Goal: Task Accomplishment & Management: Complete application form

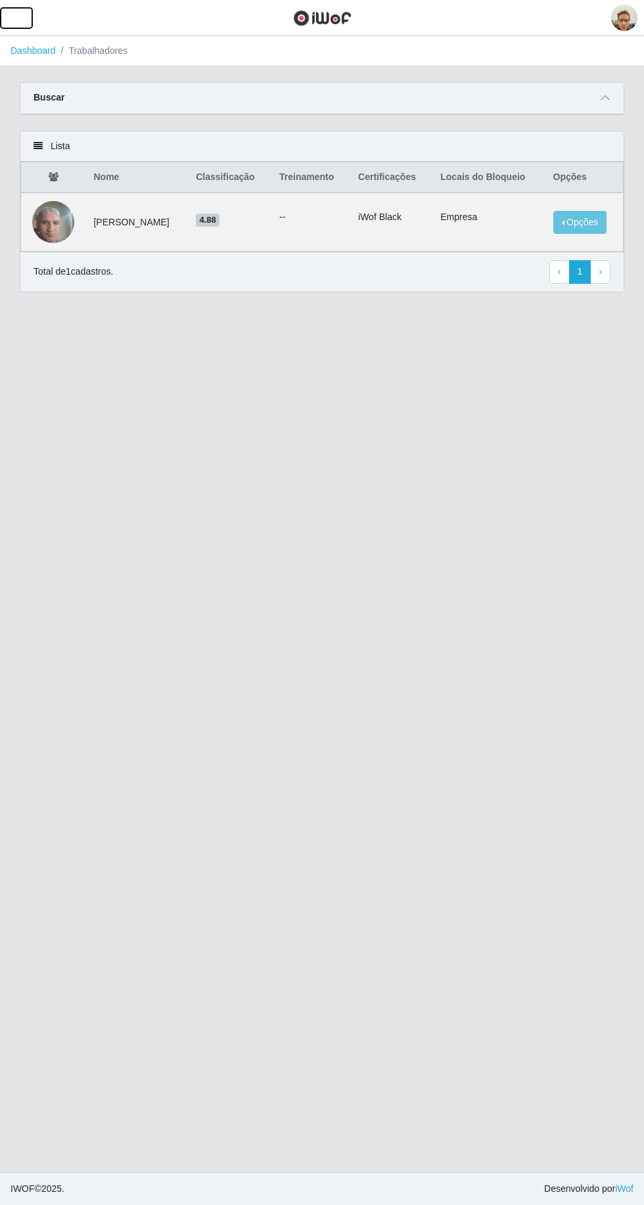
click at [18, 18] on span "button" at bounding box center [16, 18] width 17 height 15
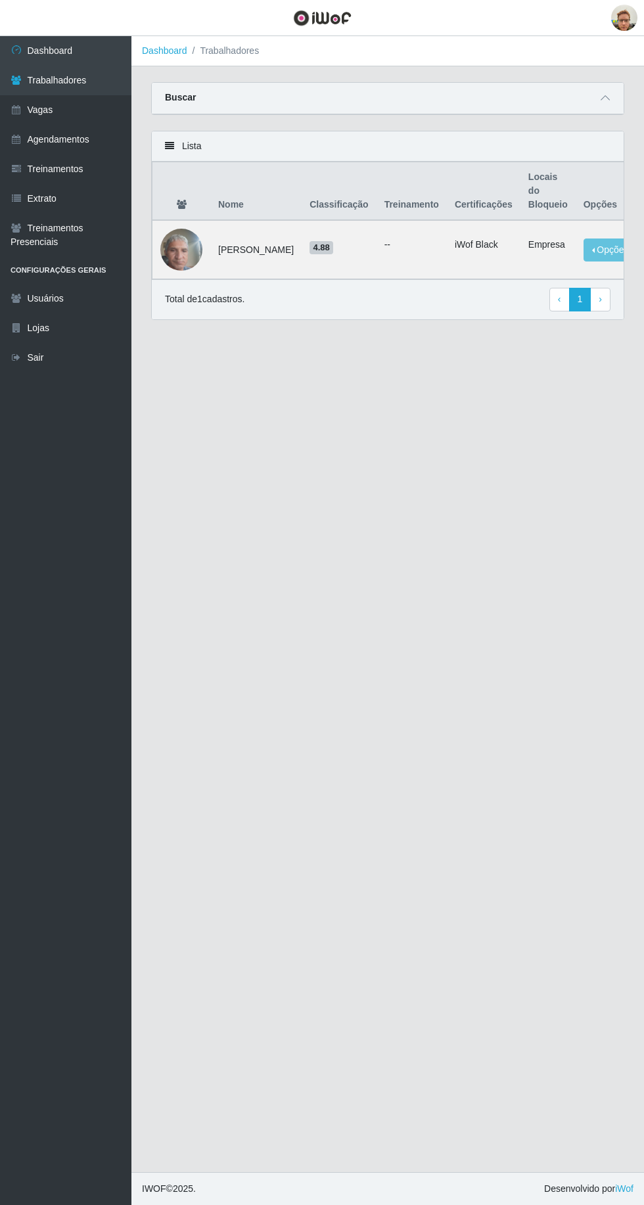
click at [85, 103] on link "Vagas" at bounding box center [65, 110] width 131 height 30
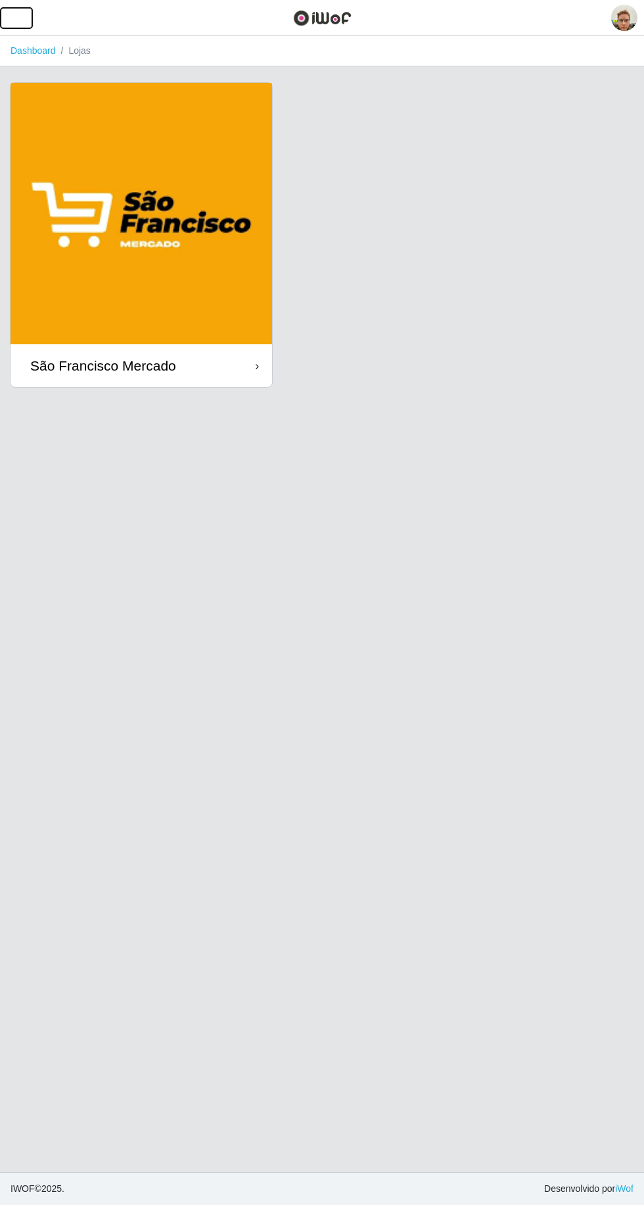
click at [16, 17] on span "button" at bounding box center [16, 18] width 17 height 15
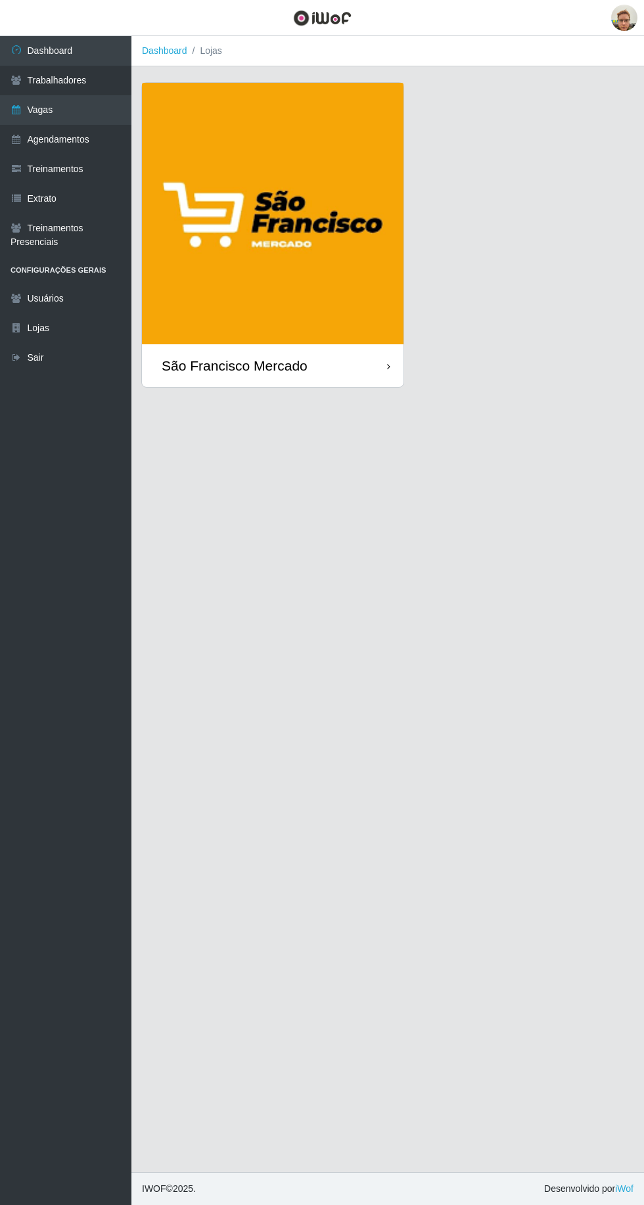
click at [89, 137] on link "Agendamentos" at bounding box center [65, 140] width 131 height 30
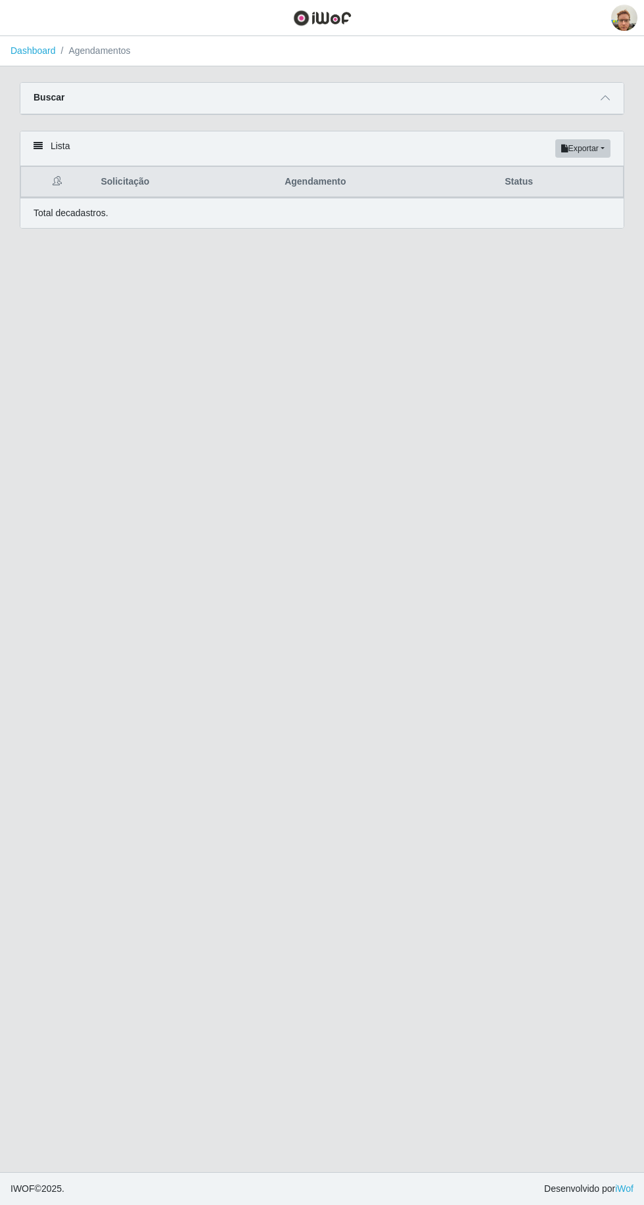
click at [605, 97] on icon at bounding box center [605, 97] width 9 height 9
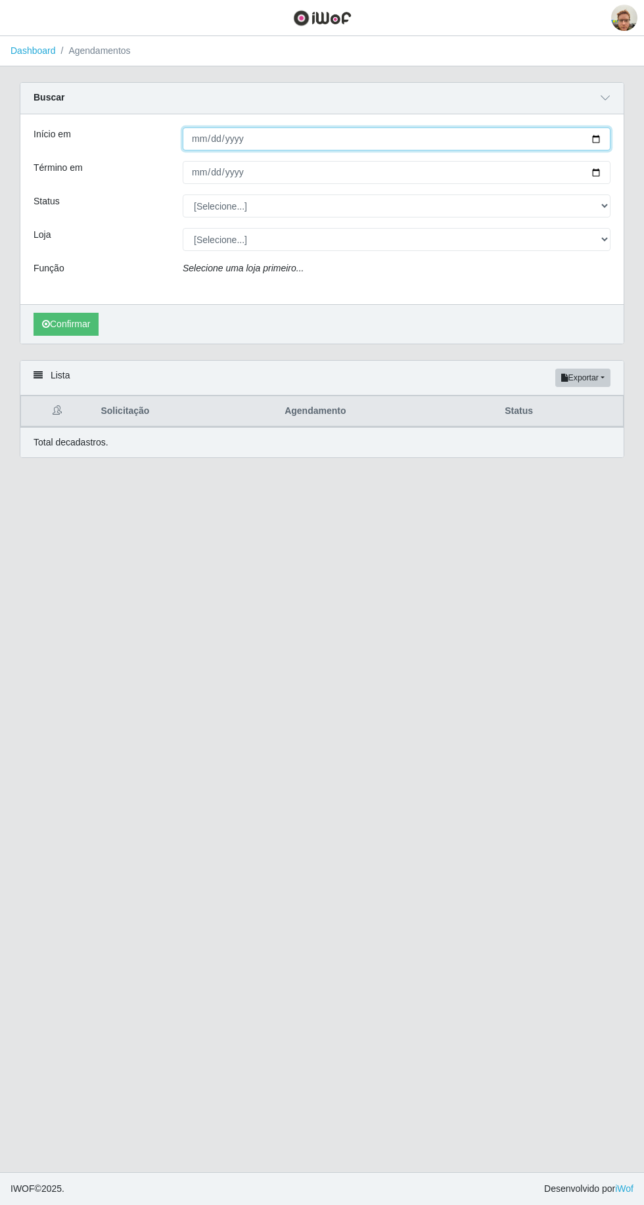
click at [595, 128] on input "Início em" at bounding box center [397, 138] width 428 height 23
type input "[DATE]"
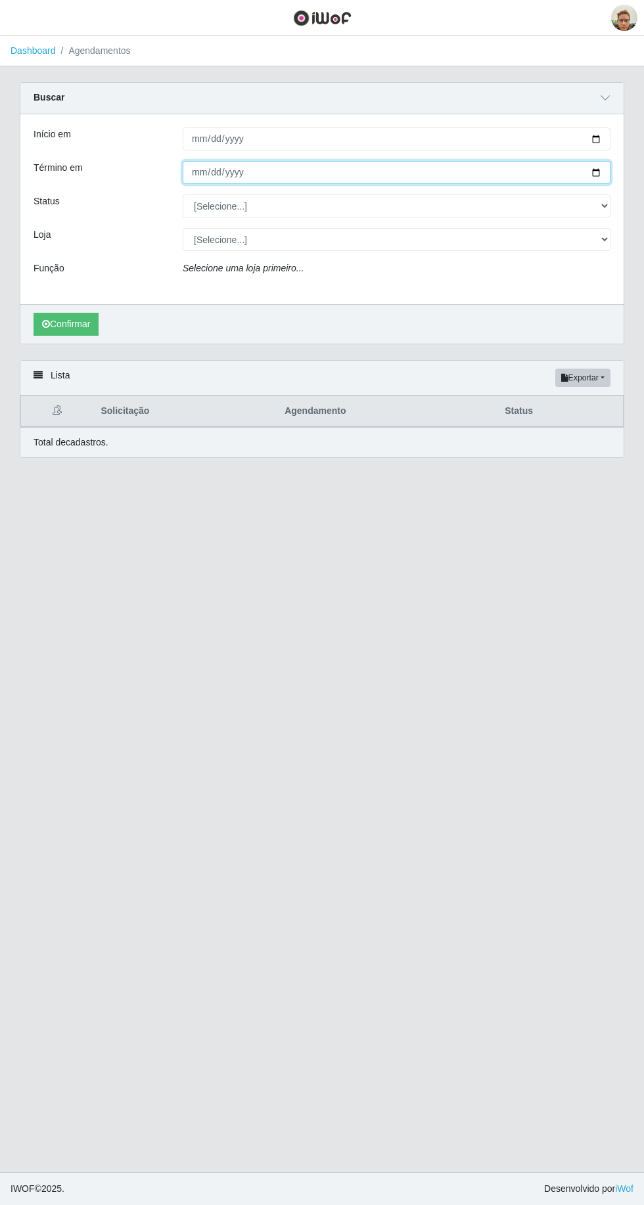
click at [583, 177] on input "Término em" at bounding box center [397, 172] width 428 height 23
type input "[DATE]"
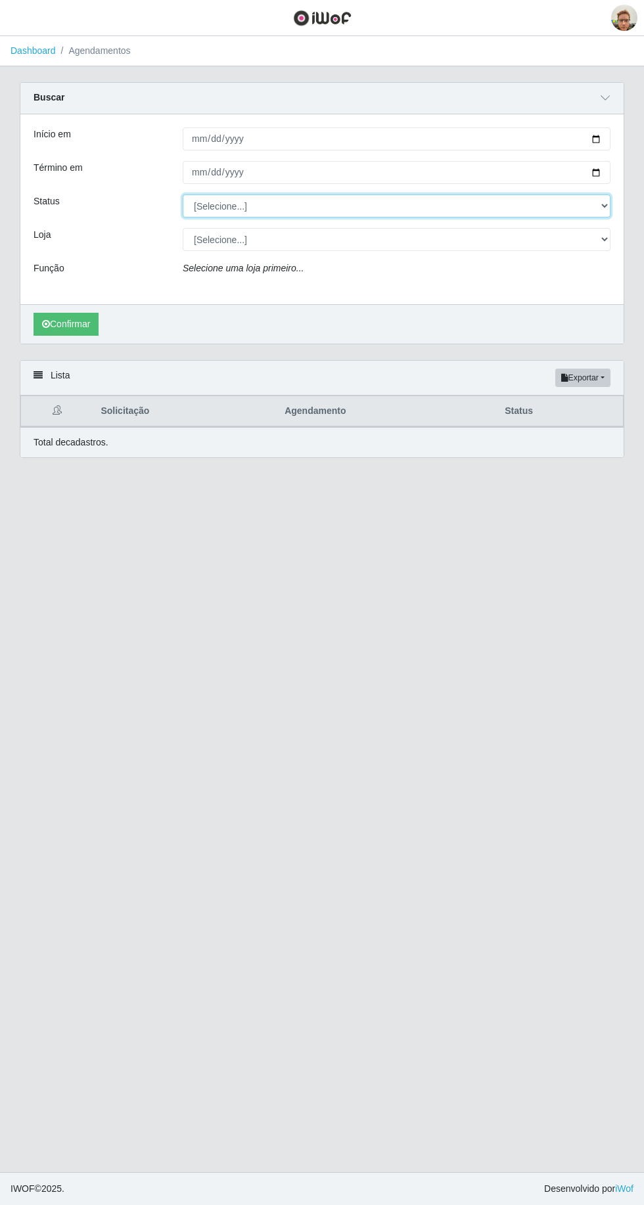
click at [425, 209] on select "[Selecione...] AGENDADO AGUARDANDO LIBERAR EM ANDAMENTO EM REVISÃO FINALIZADO C…" at bounding box center [397, 206] width 428 height 23
select select "AGENDADO"
click at [183, 195] on select "[Selecione...] AGENDADO AGUARDANDO LIBERAR EM ANDAMENTO EM REVISÃO FINALIZADO C…" at bounding box center [397, 206] width 428 height 23
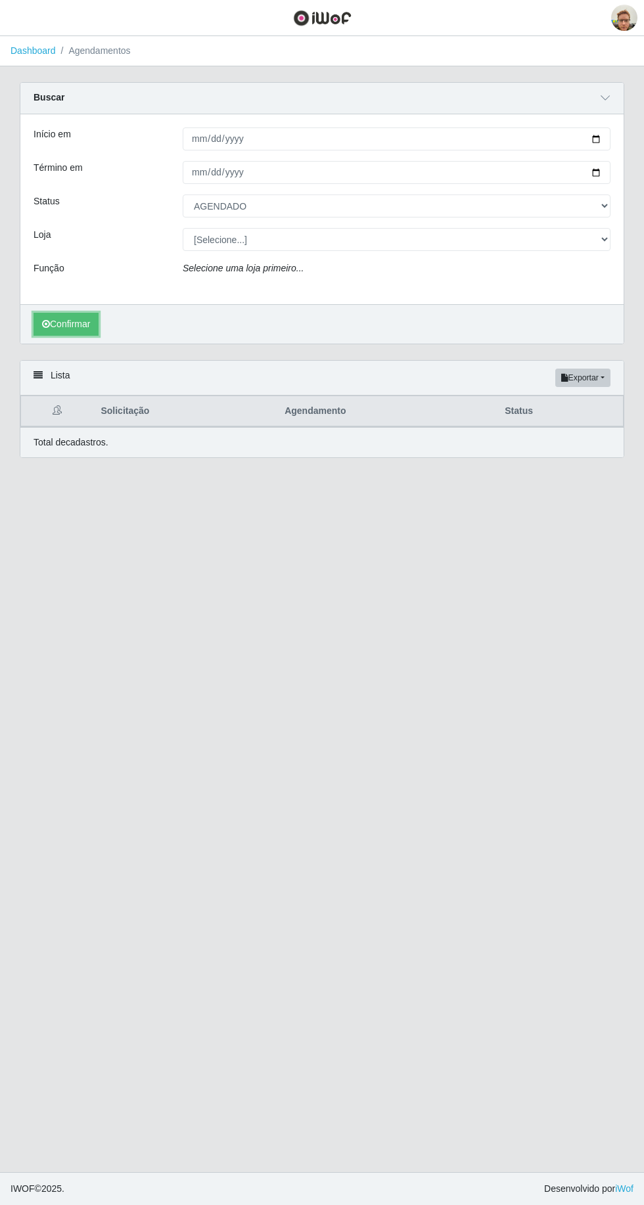
click at [88, 334] on button "Confirmar" at bounding box center [66, 324] width 65 height 23
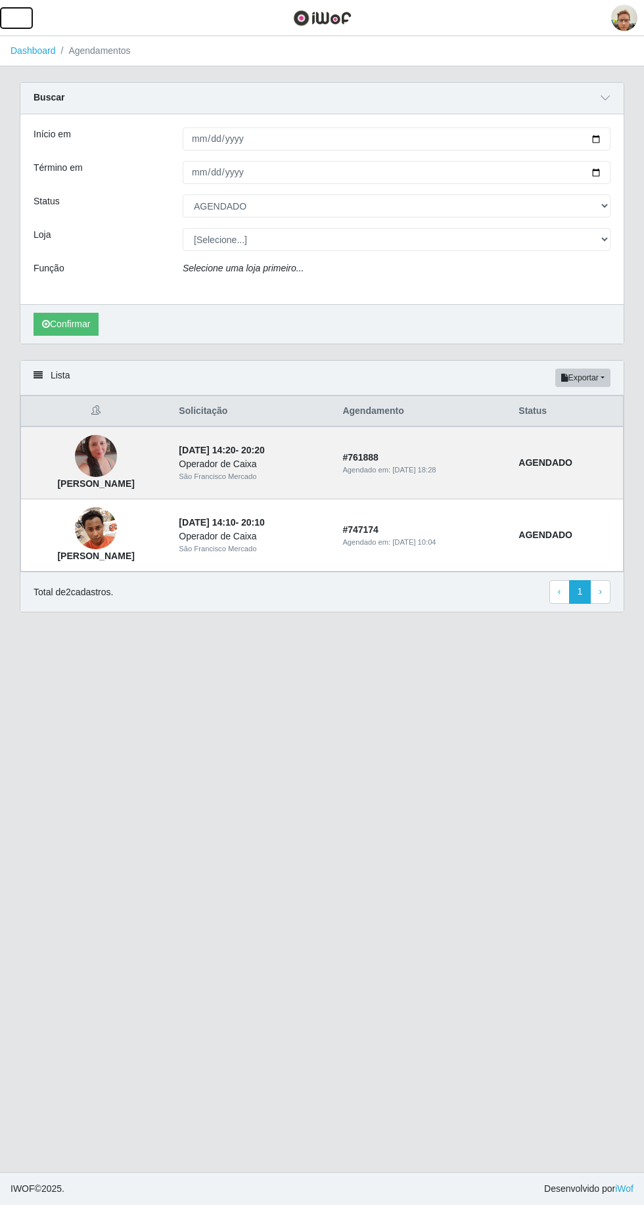
click at [17, 18] on span "button" at bounding box center [16, 18] width 17 height 15
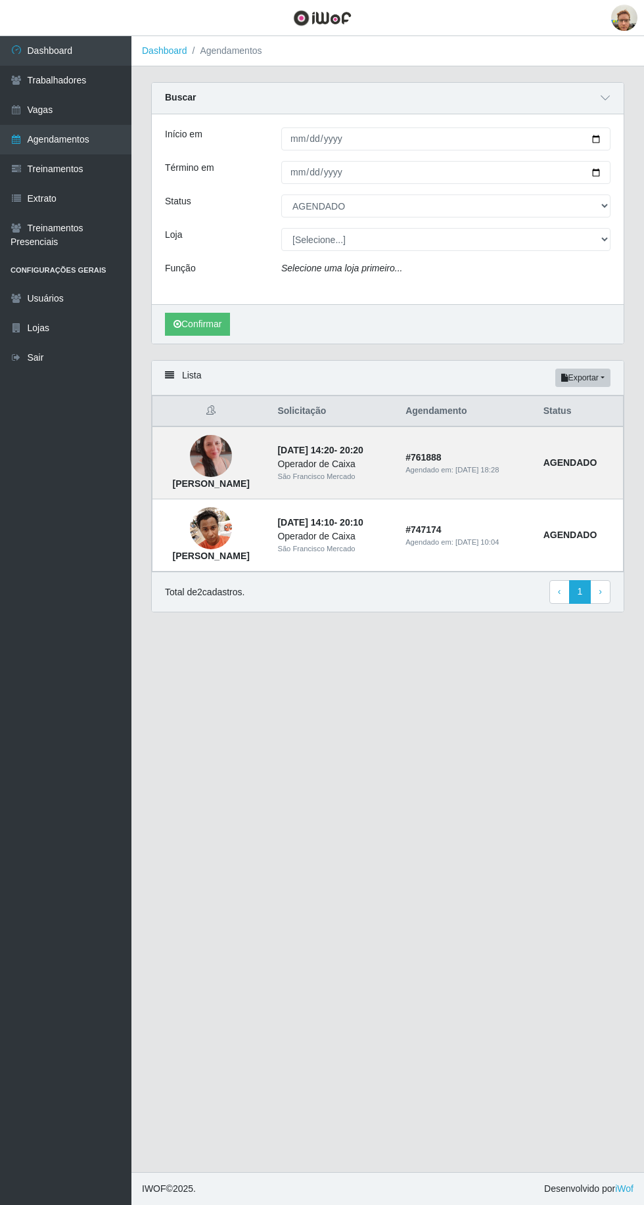
click at [96, 89] on link "Trabalhadores" at bounding box center [65, 81] width 131 height 30
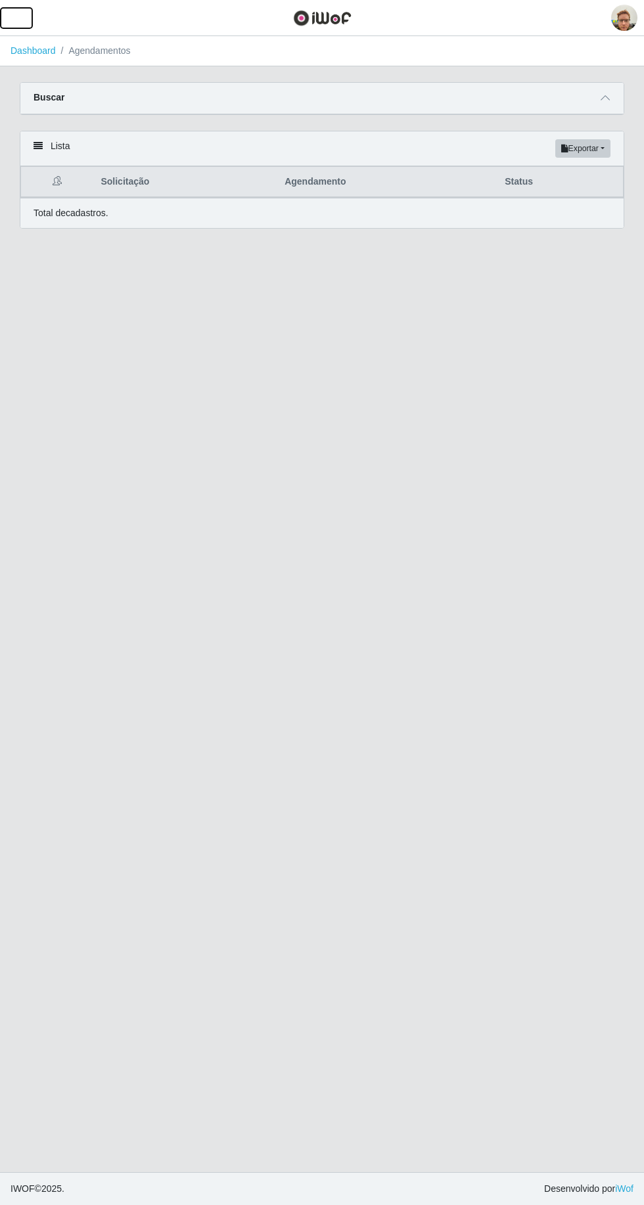
click at [21, 19] on span "button" at bounding box center [16, 18] width 17 height 15
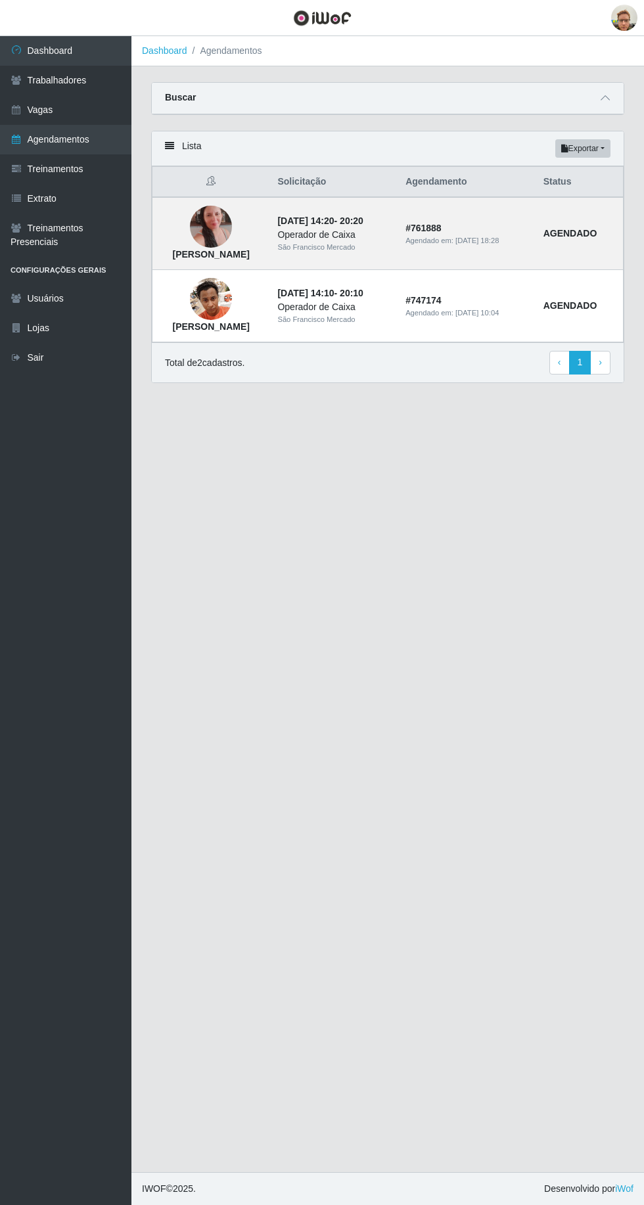
click at [46, 41] on link "Dashboard" at bounding box center [65, 51] width 131 height 30
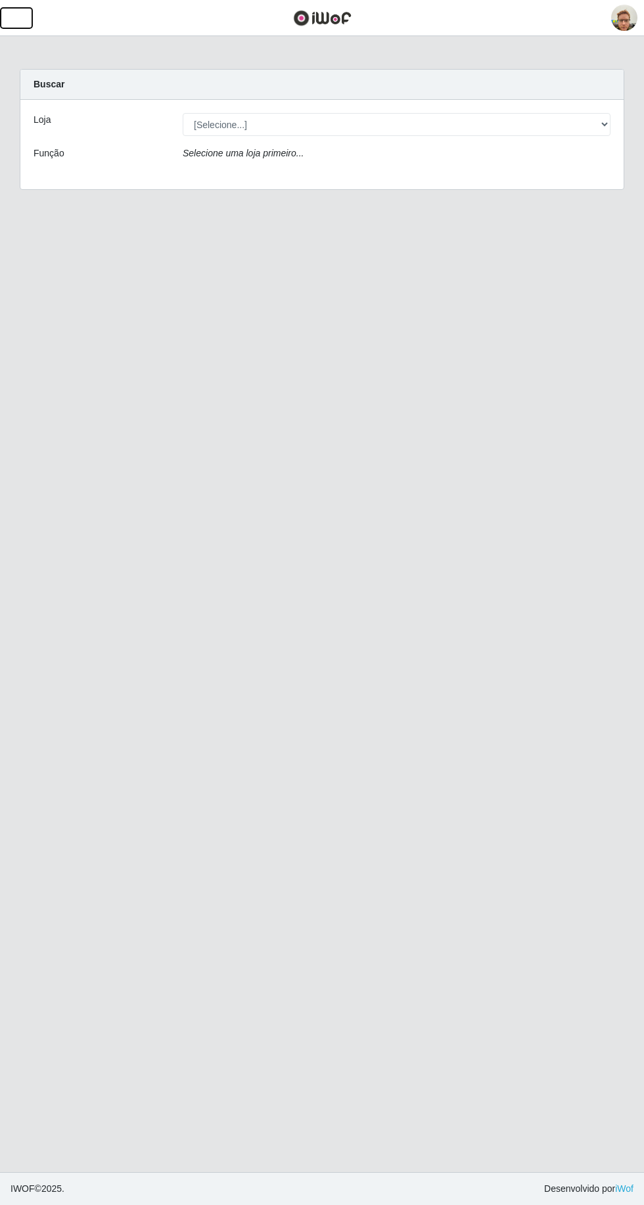
click at [26, 20] on button "button" at bounding box center [16, 18] width 33 height 22
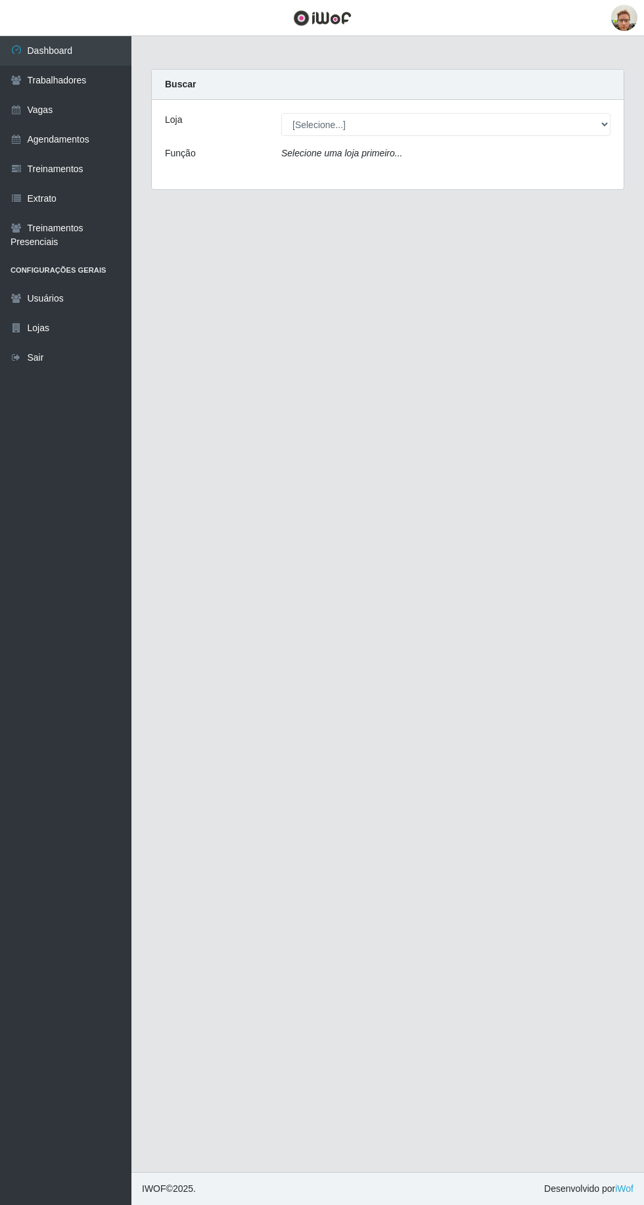
click at [103, 89] on link "Trabalhadores" at bounding box center [65, 81] width 131 height 30
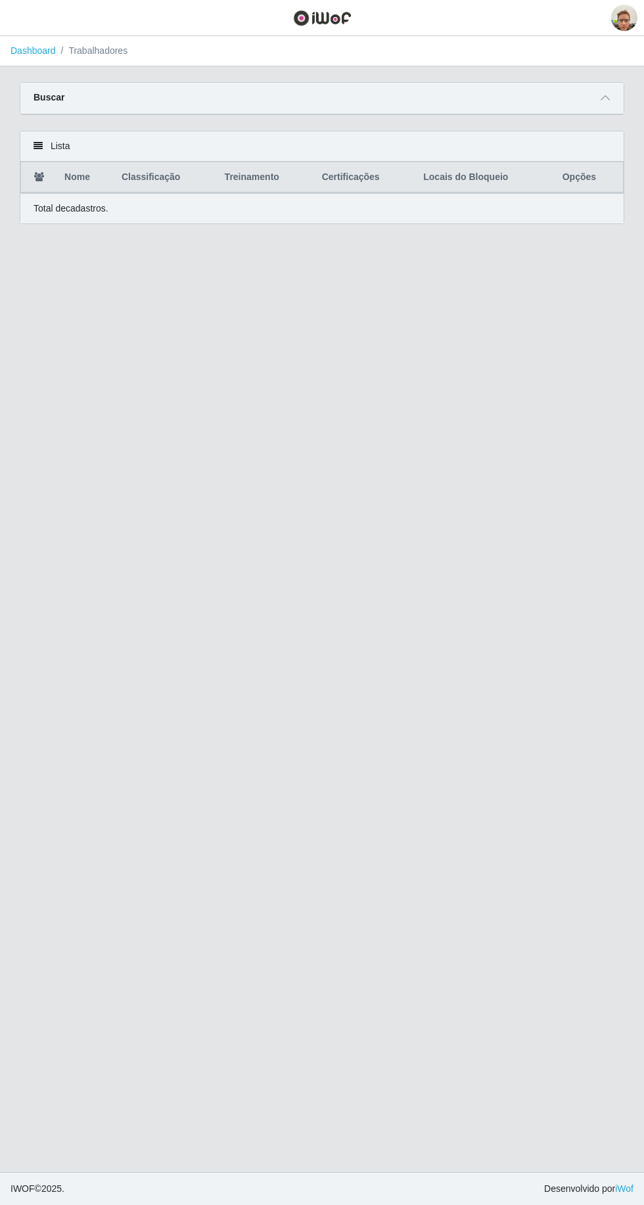
click at [605, 97] on icon at bounding box center [605, 97] width 9 height 9
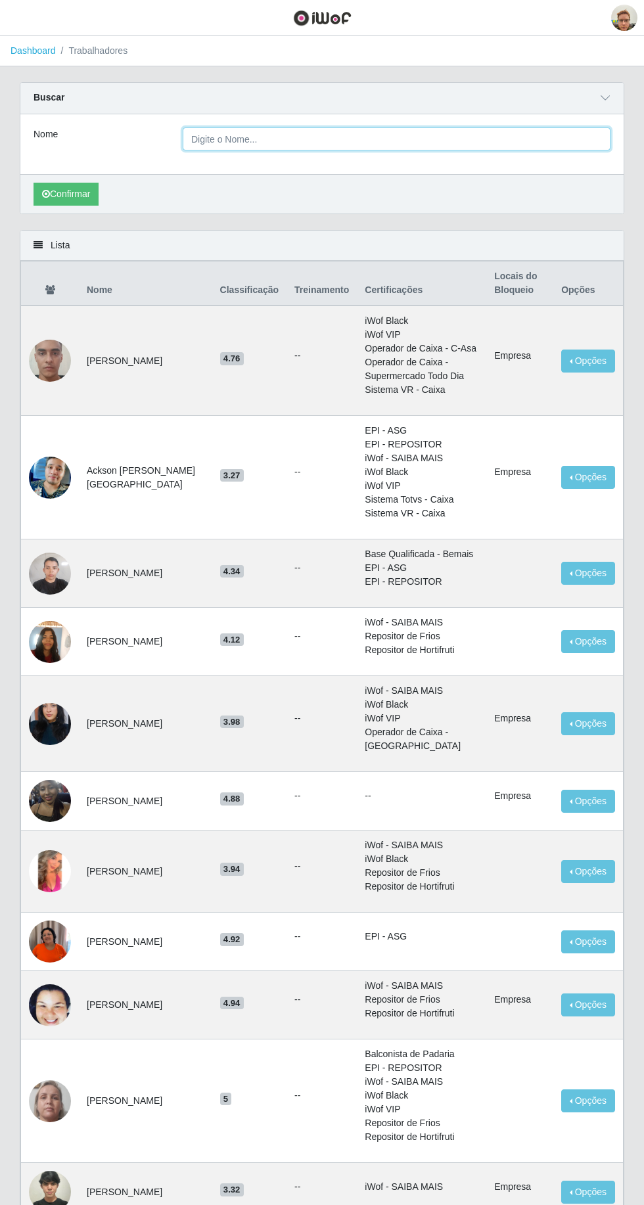
click at [222, 137] on input "Nome" at bounding box center [397, 138] width 428 height 23
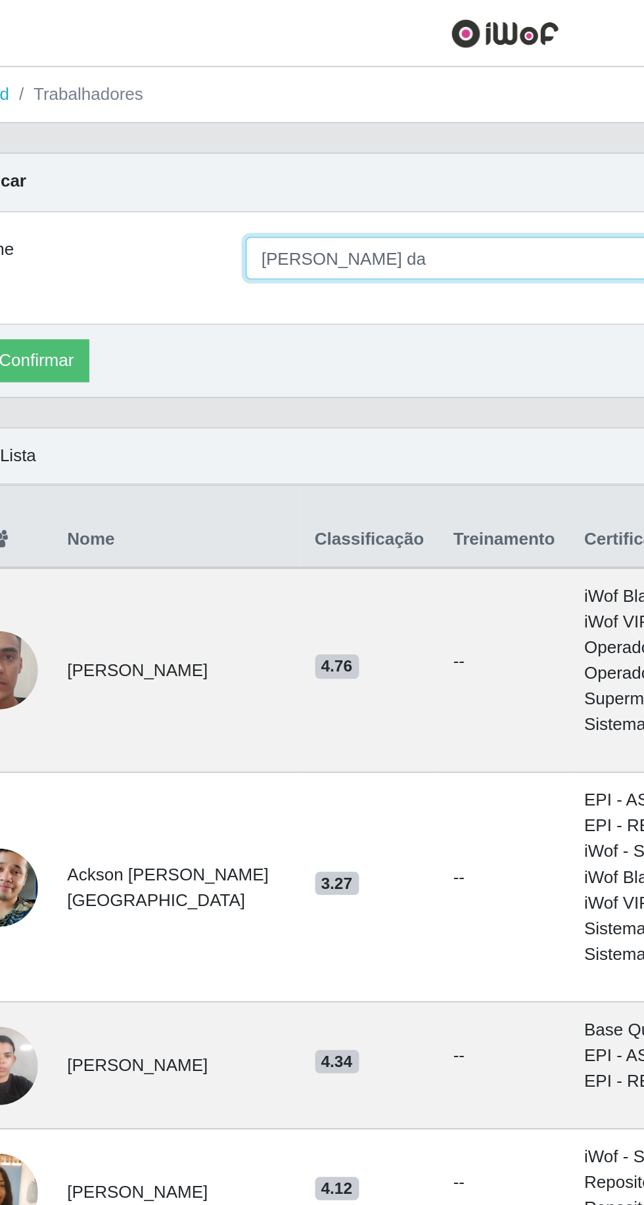
type input "[PERSON_NAME] da"
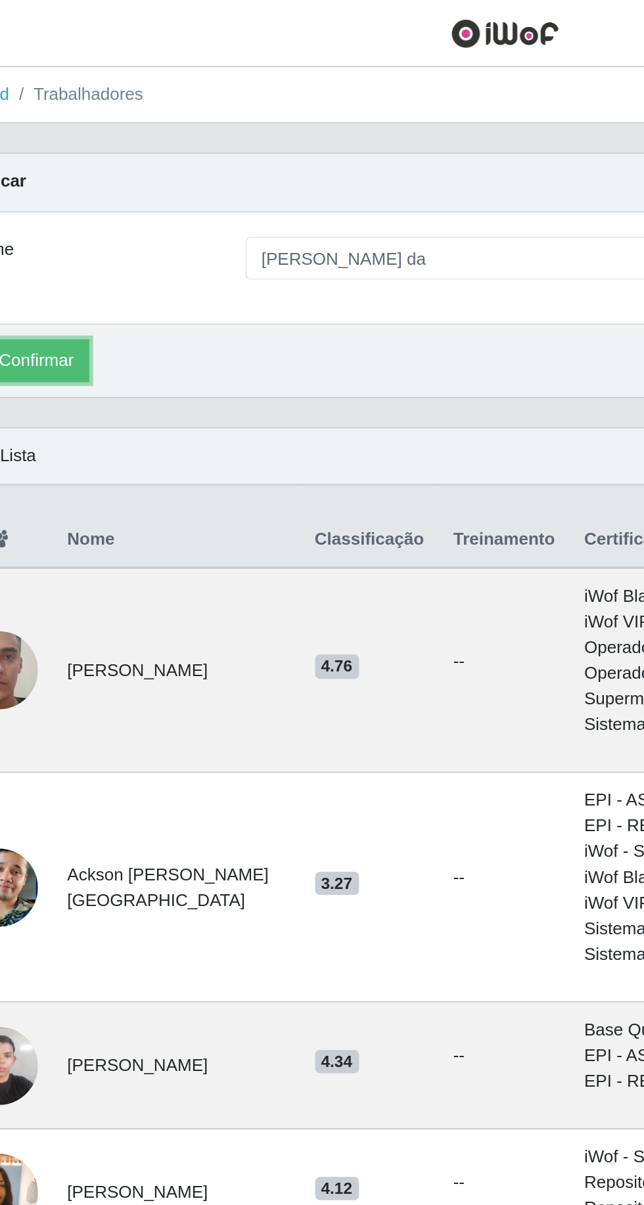
click at [96, 191] on button "Confirmar" at bounding box center [66, 194] width 65 height 23
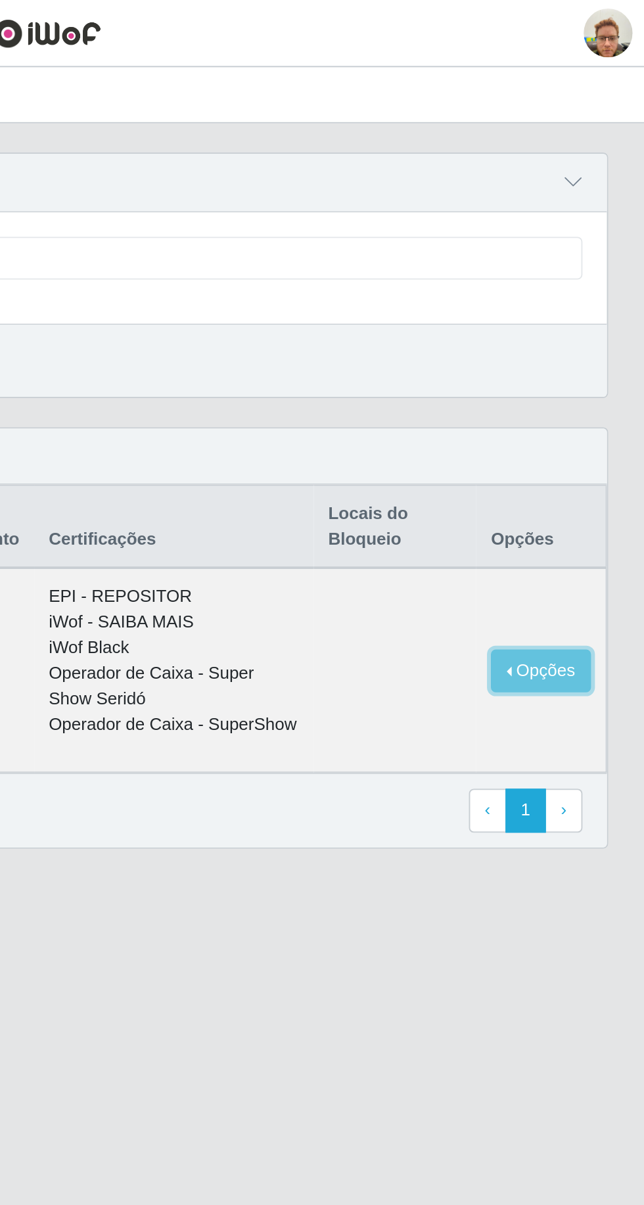
click at [590, 357] on button "Opções" at bounding box center [588, 361] width 54 height 23
click at [467, 540] on main "Dashboard Trabalhadores Carregando... Buscar Nome [PERSON_NAME] da Confirmar Li…" at bounding box center [322, 604] width 644 height 1136
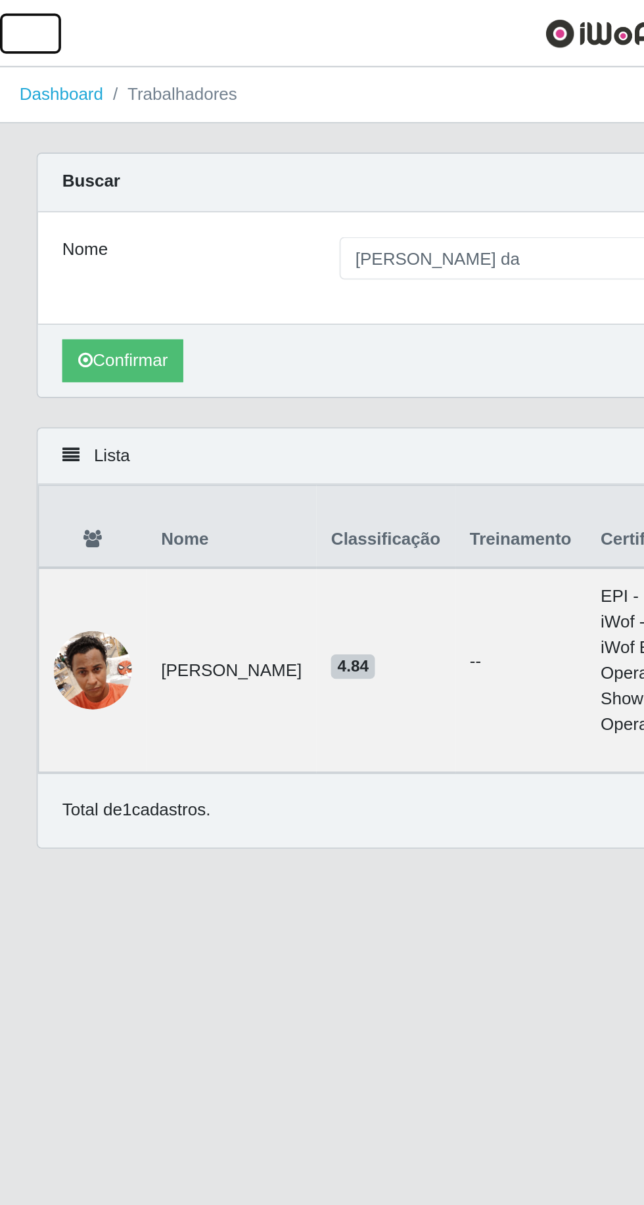
click at [16, 18] on span "button" at bounding box center [16, 18] width 17 height 15
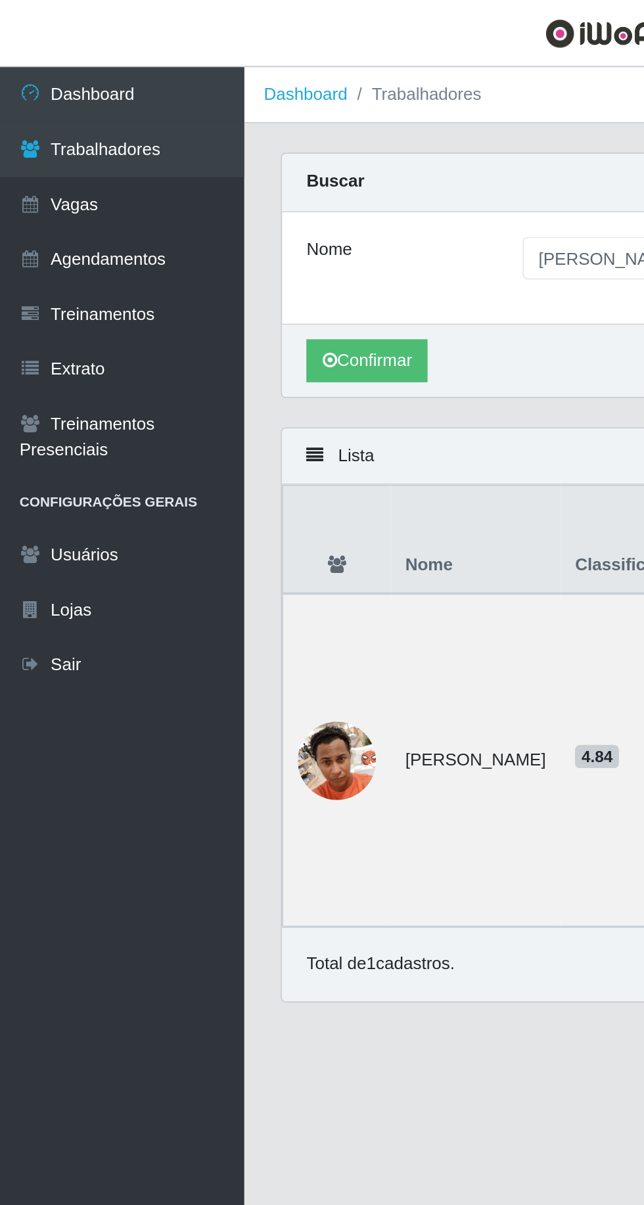
click at [85, 51] on link "Dashboard" at bounding box center [65, 51] width 131 height 30
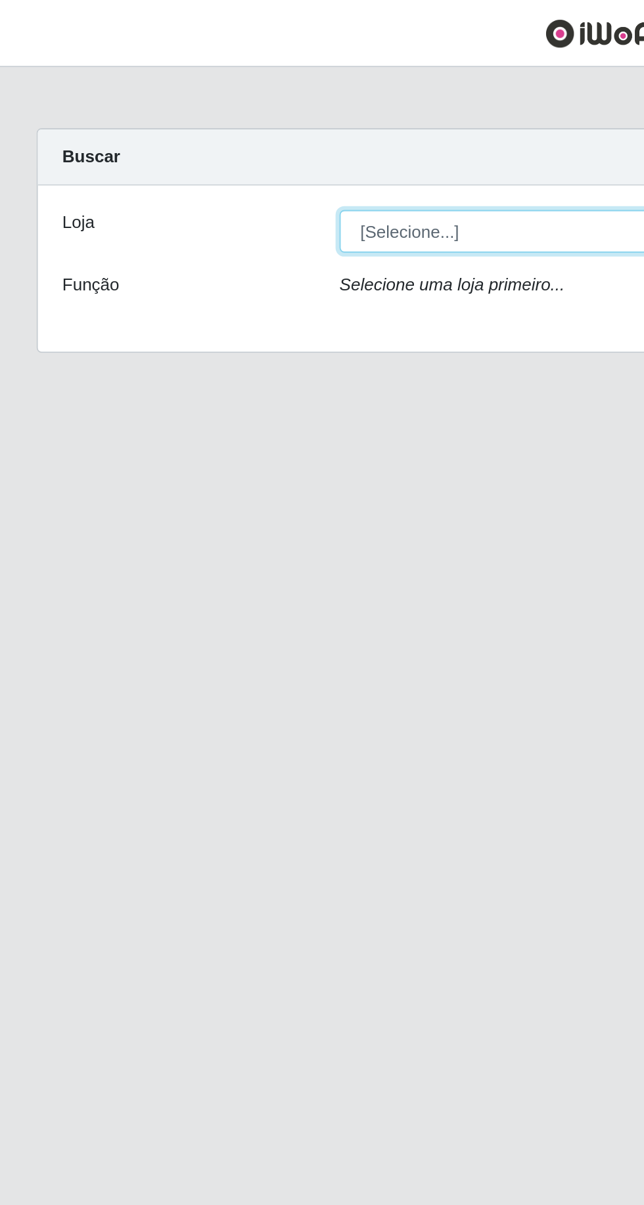
click at [250, 124] on select "[Selecione...] [GEOGRAPHIC_DATA]" at bounding box center [397, 124] width 428 height 23
select select "168"
click at [183, 113] on select "[Selecione...] [GEOGRAPHIC_DATA]" at bounding box center [397, 124] width 428 height 23
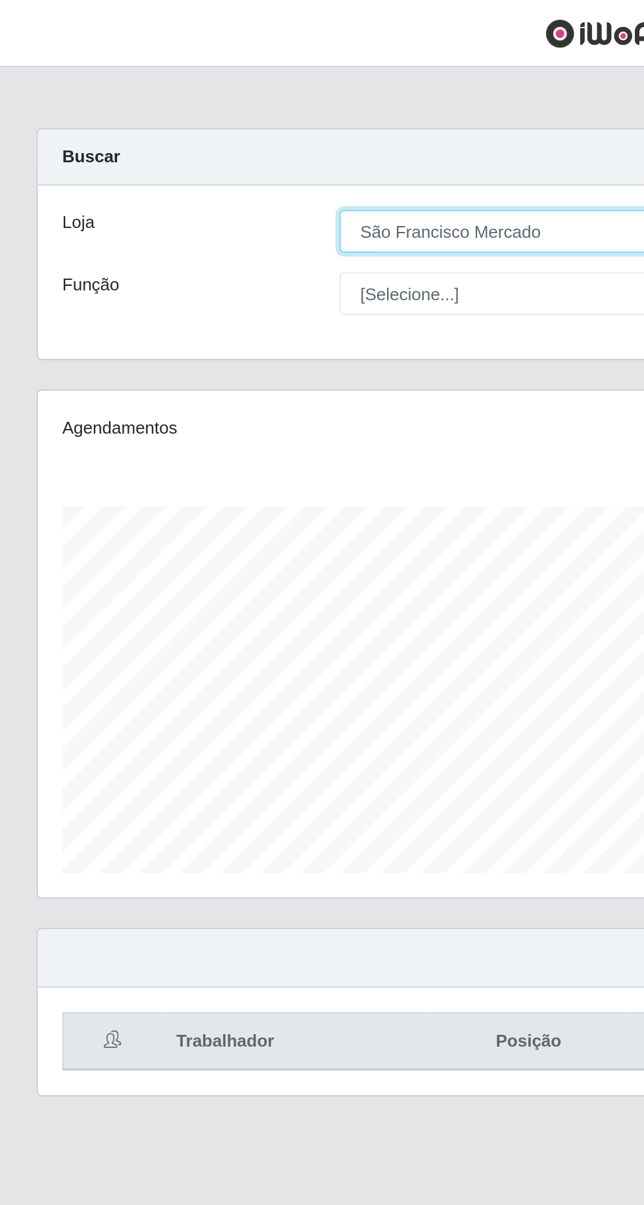
scroll to position [272, 603]
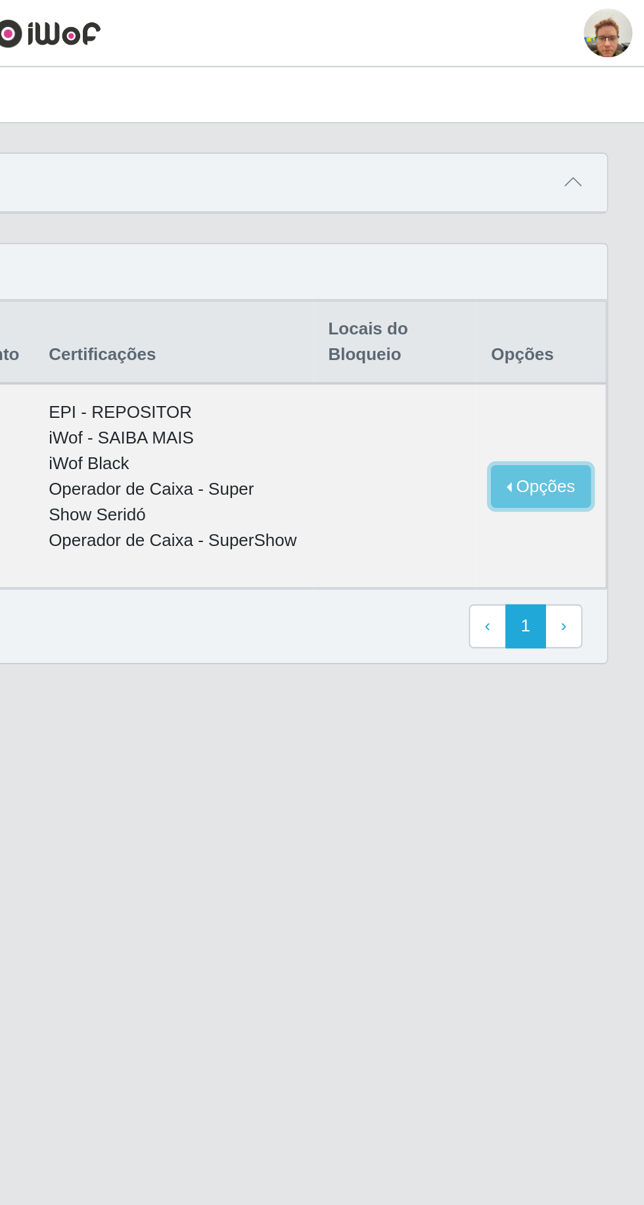
click at [586, 255] on button "Opções" at bounding box center [588, 261] width 54 height 23
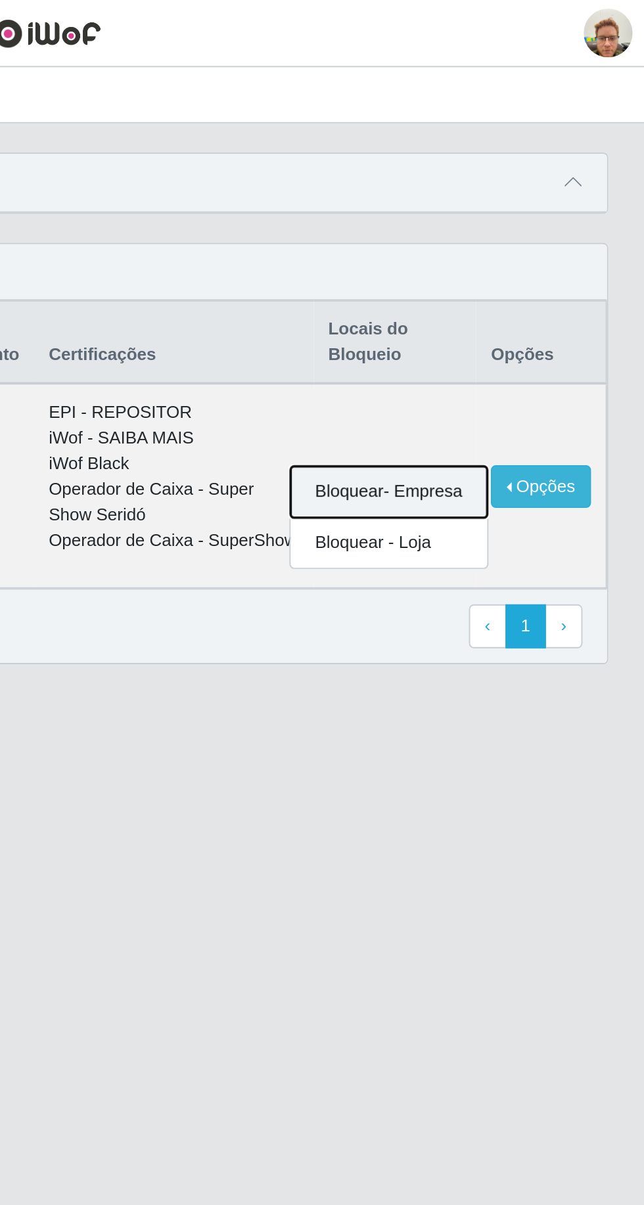
click at [530, 261] on button "Bloquear - Empresa" at bounding box center [506, 265] width 106 height 28
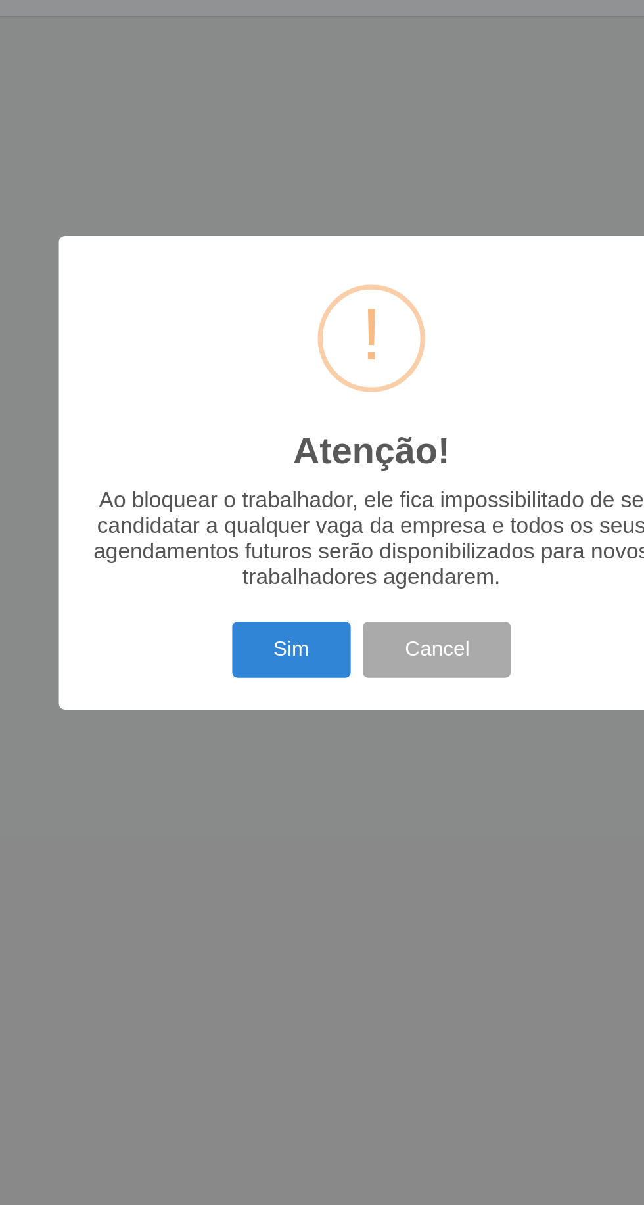
click at [277, 702] on button "Sim" at bounding box center [279, 698] width 64 height 31
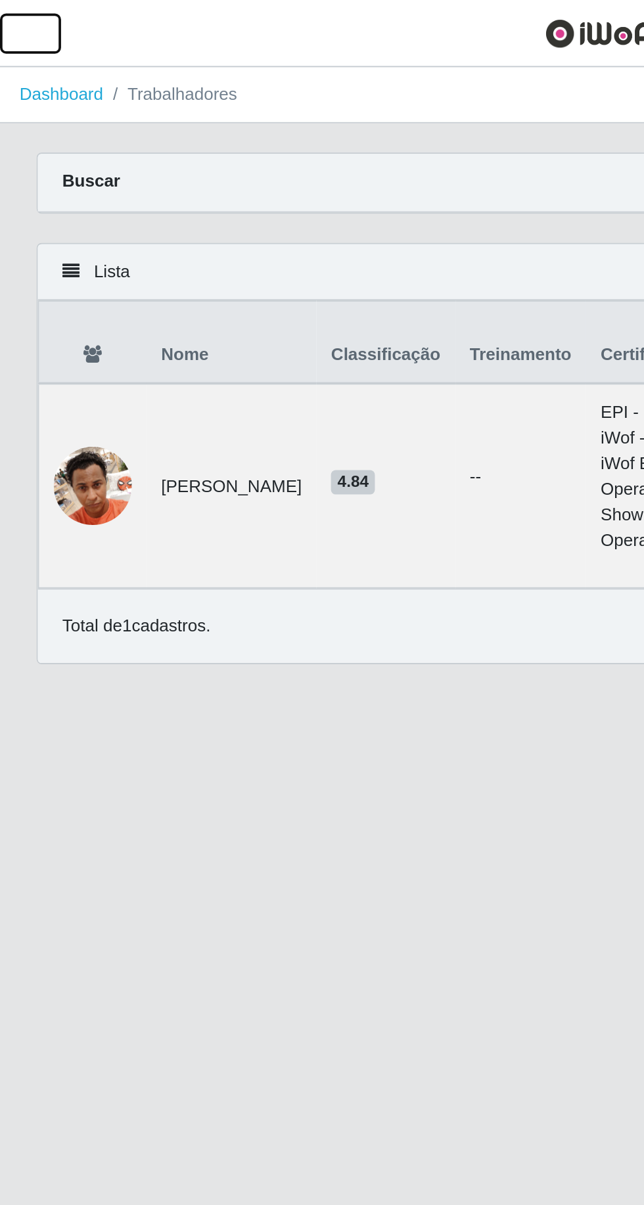
click at [28, 25] on button "button" at bounding box center [16, 18] width 33 height 22
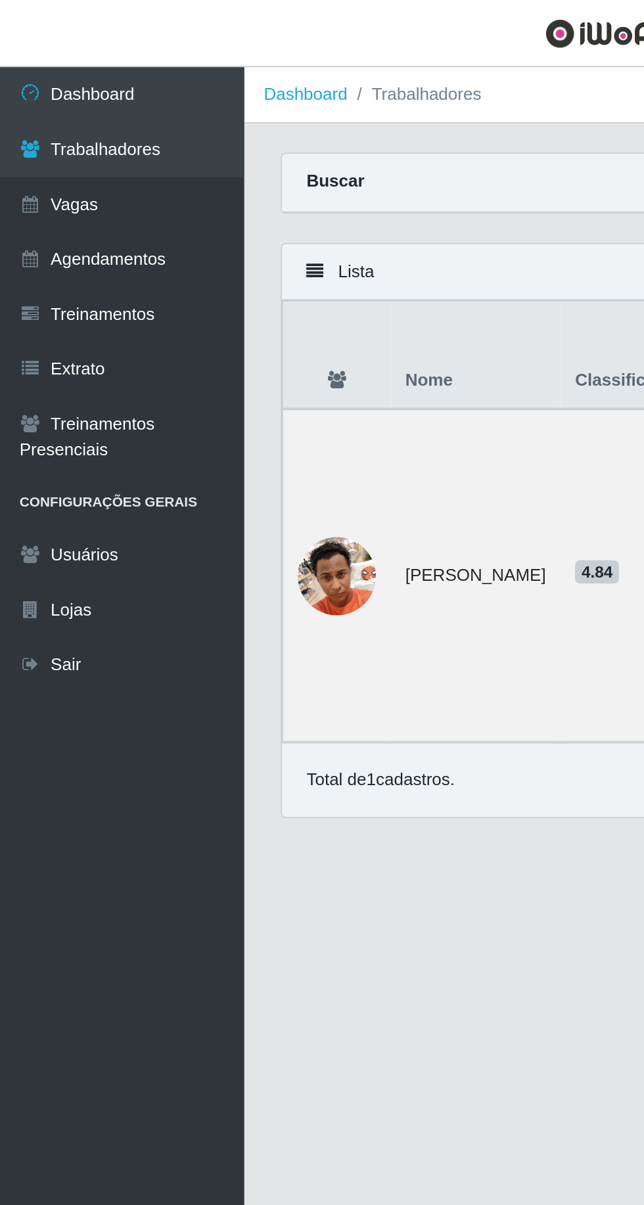
click at [88, 143] on link "Agendamentos" at bounding box center [65, 140] width 131 height 30
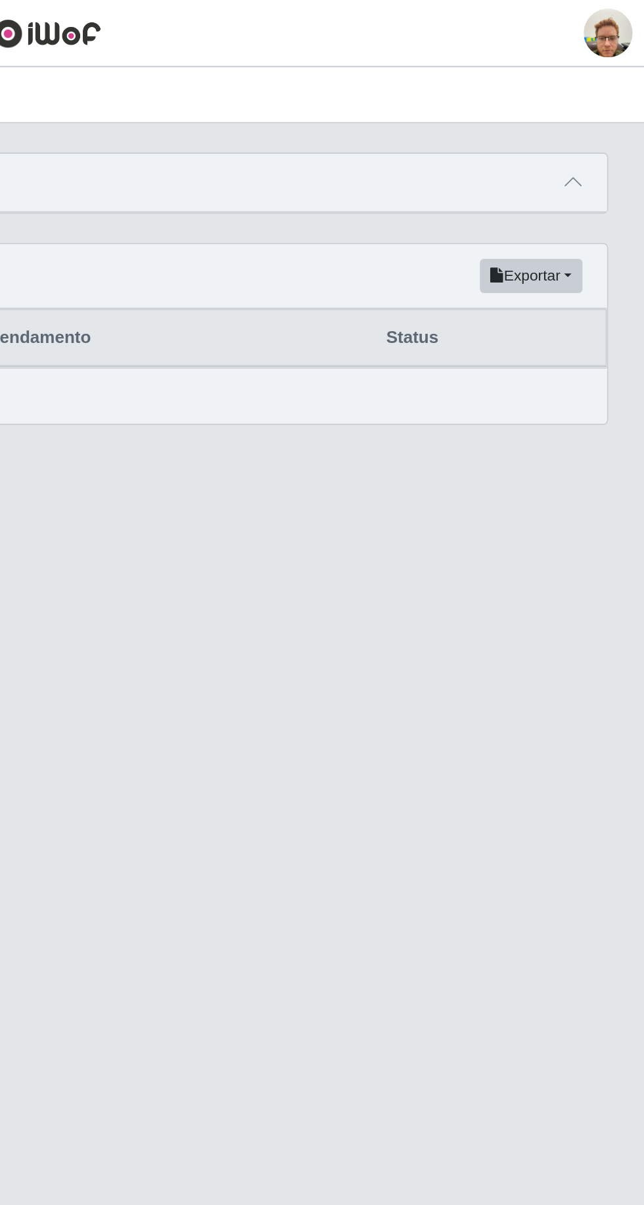
click at [599, 104] on span at bounding box center [605, 98] width 16 height 15
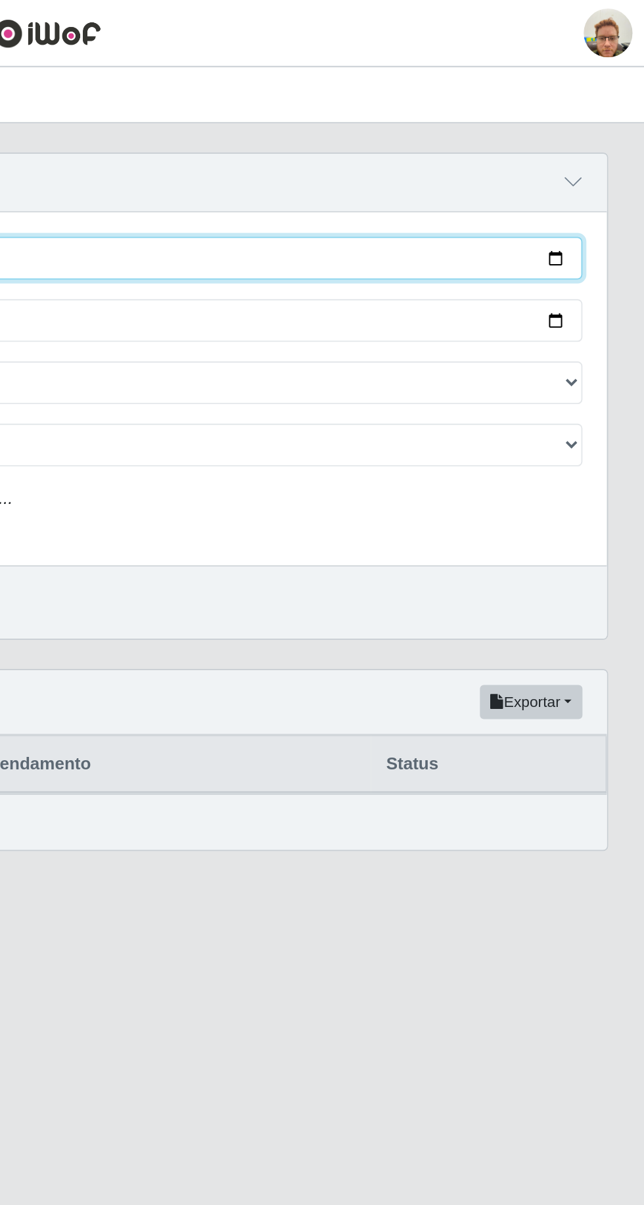
click at [600, 137] on input "Início em" at bounding box center [397, 138] width 428 height 23
type input "[DATE]"
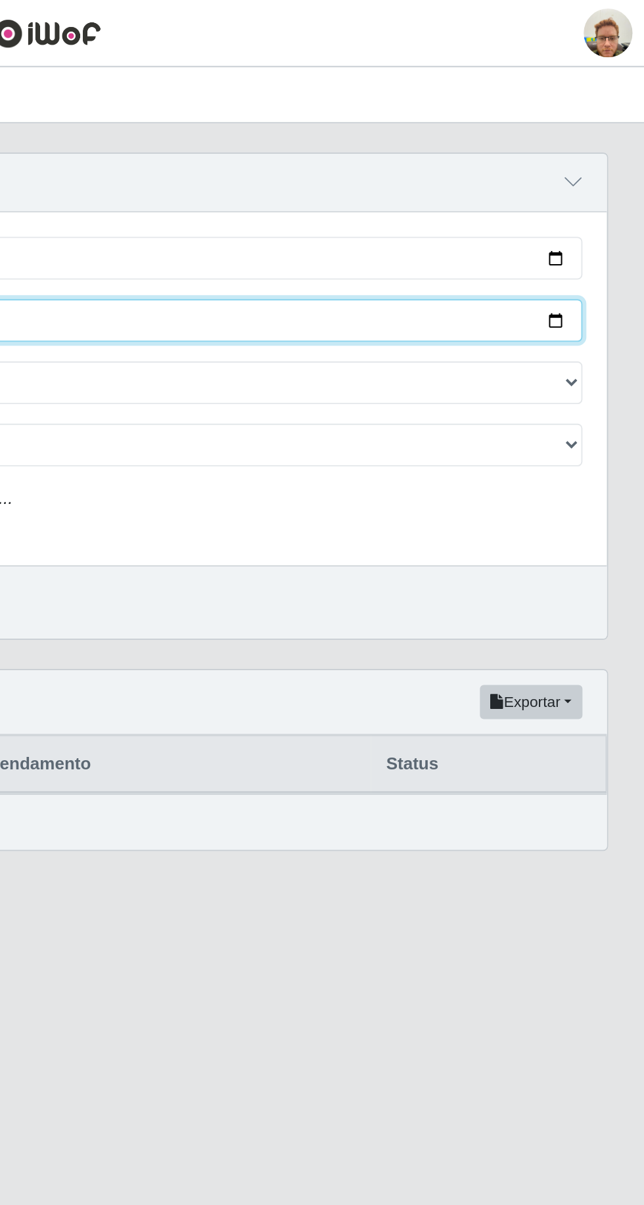
click at [593, 173] on input "Término em" at bounding box center [397, 172] width 428 height 23
type input "[DATE]"
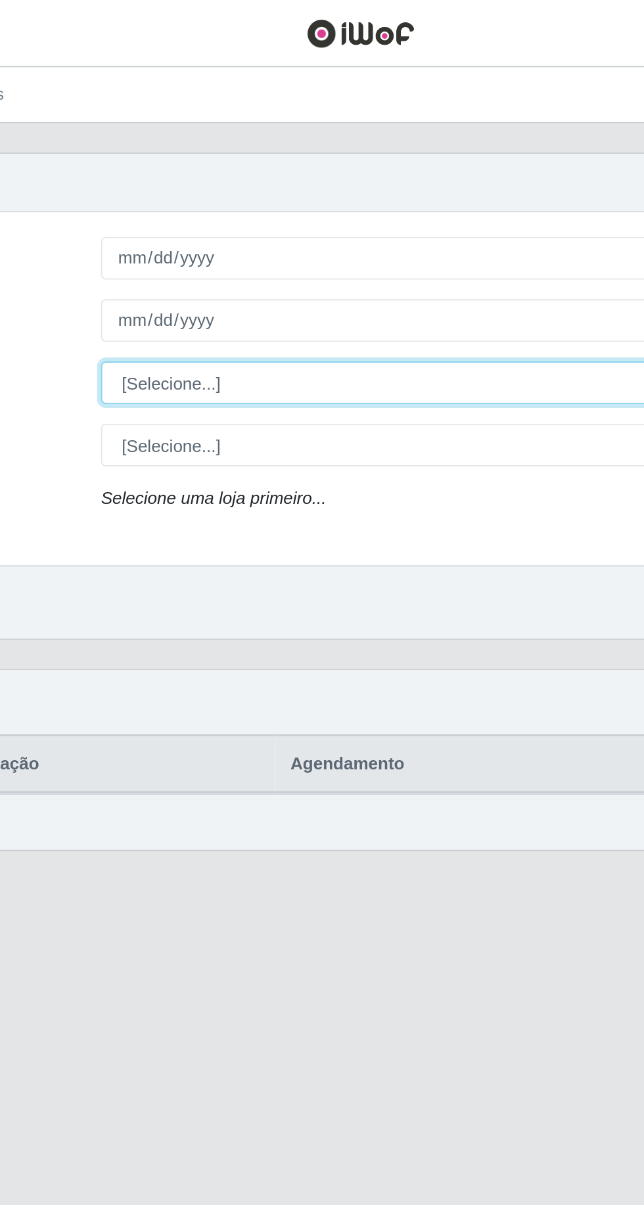
click at [324, 208] on select "[Selecione...] AGENDADO AGUARDANDO LIBERAR EM ANDAMENTO EM REVISÃO FINALIZADO C…" at bounding box center [397, 206] width 428 height 23
select select "AGENDADO"
click at [183, 195] on select "[Selecione...] AGENDADO AGUARDANDO LIBERAR EM ANDAMENTO EM REVISÃO FINALIZADO C…" at bounding box center [397, 206] width 428 height 23
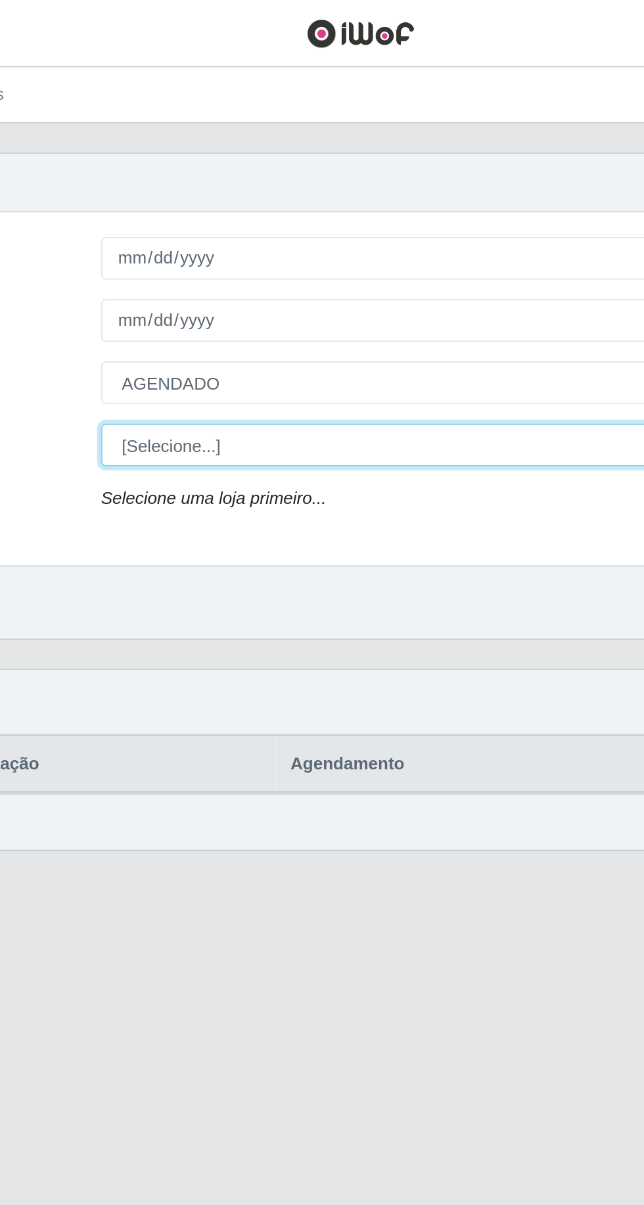
click at [284, 242] on select "[Selecione...] [GEOGRAPHIC_DATA]" at bounding box center [397, 239] width 428 height 23
select select "168"
click at [183, 228] on select "[Selecione...] [GEOGRAPHIC_DATA]" at bounding box center [397, 239] width 428 height 23
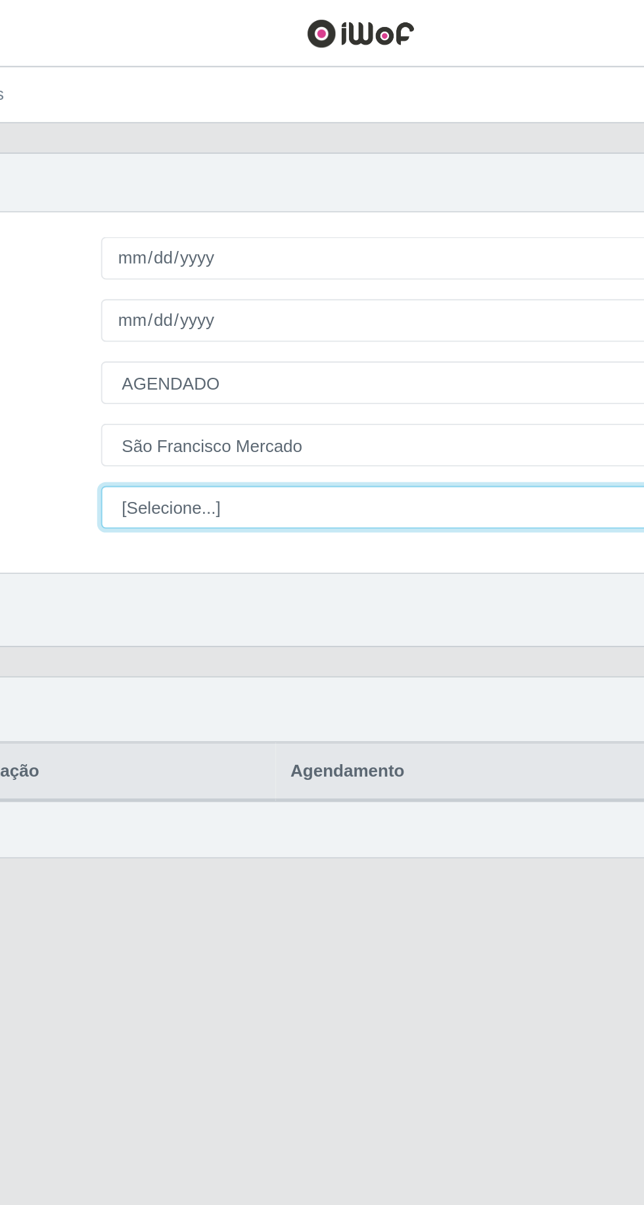
click at [306, 262] on select "[Selecione...] Balconista de Açougue [PERSON_NAME] de Açougue + Balconista de A…" at bounding box center [397, 273] width 428 height 23
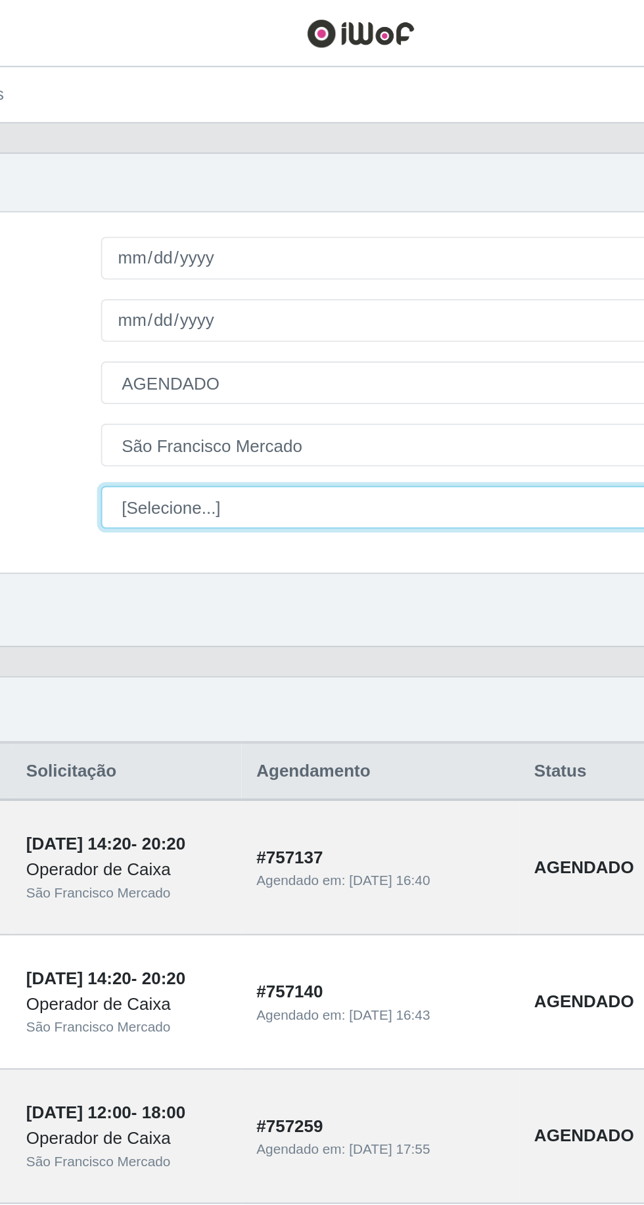
select select "22"
click at [183, 262] on select "[Selecione...] Balconista de Açougue [PERSON_NAME] de Açougue + Balconista de A…" at bounding box center [397, 273] width 428 height 23
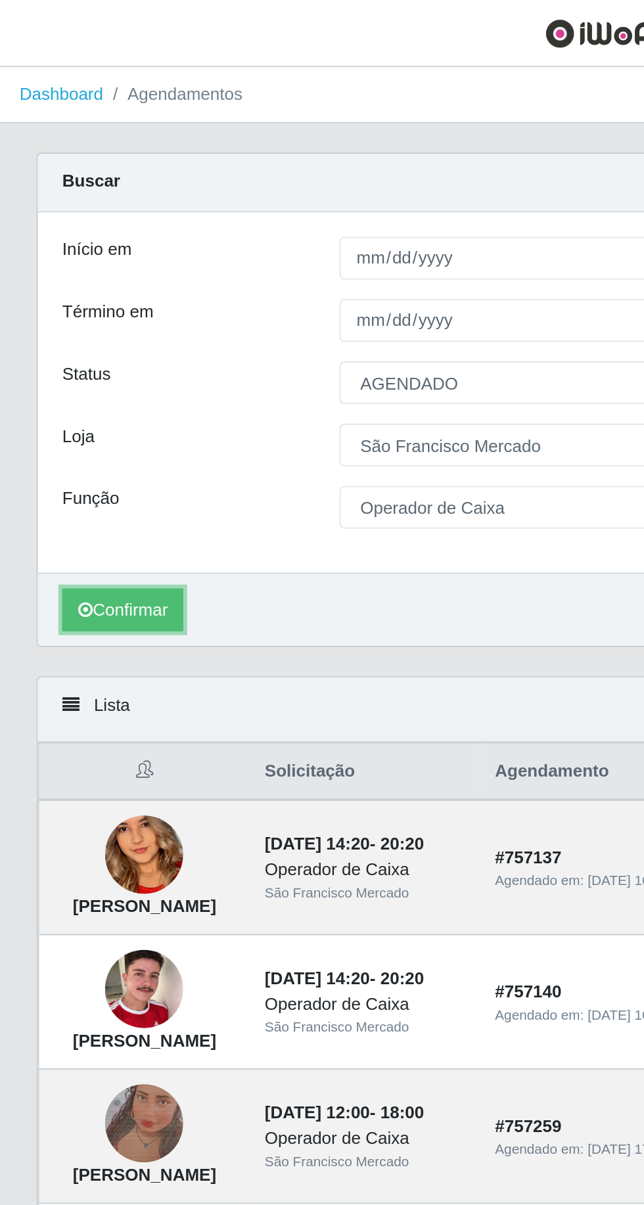
click at [74, 327] on button "Confirmar" at bounding box center [66, 328] width 65 height 23
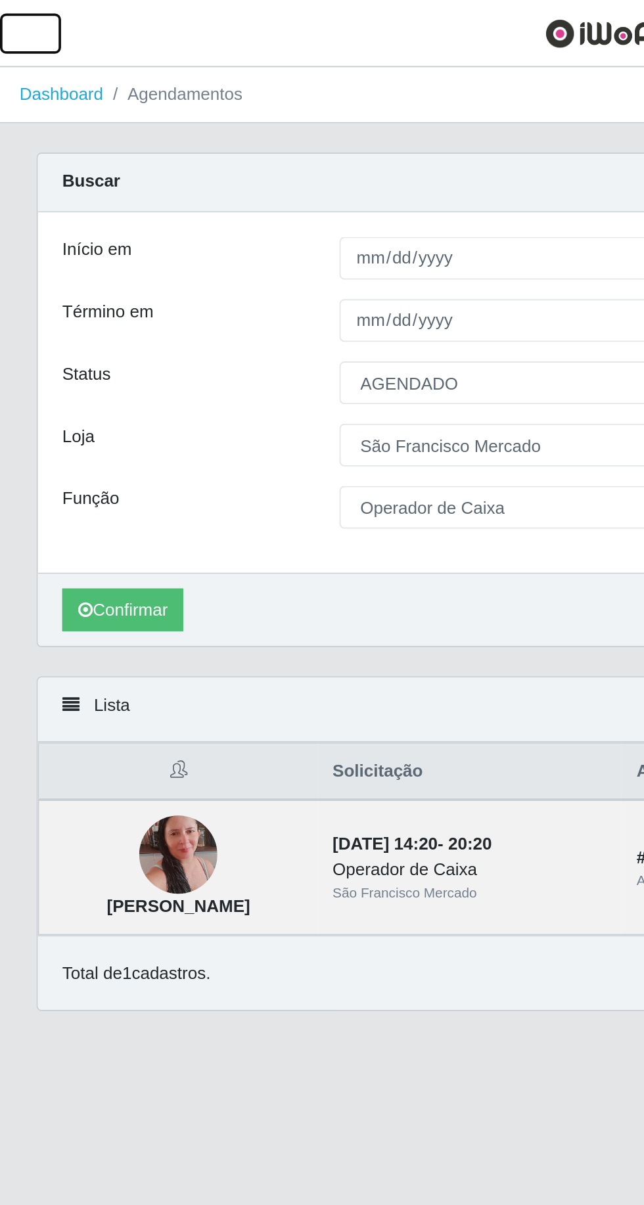
click at [30, 19] on button "button" at bounding box center [16, 18] width 33 height 22
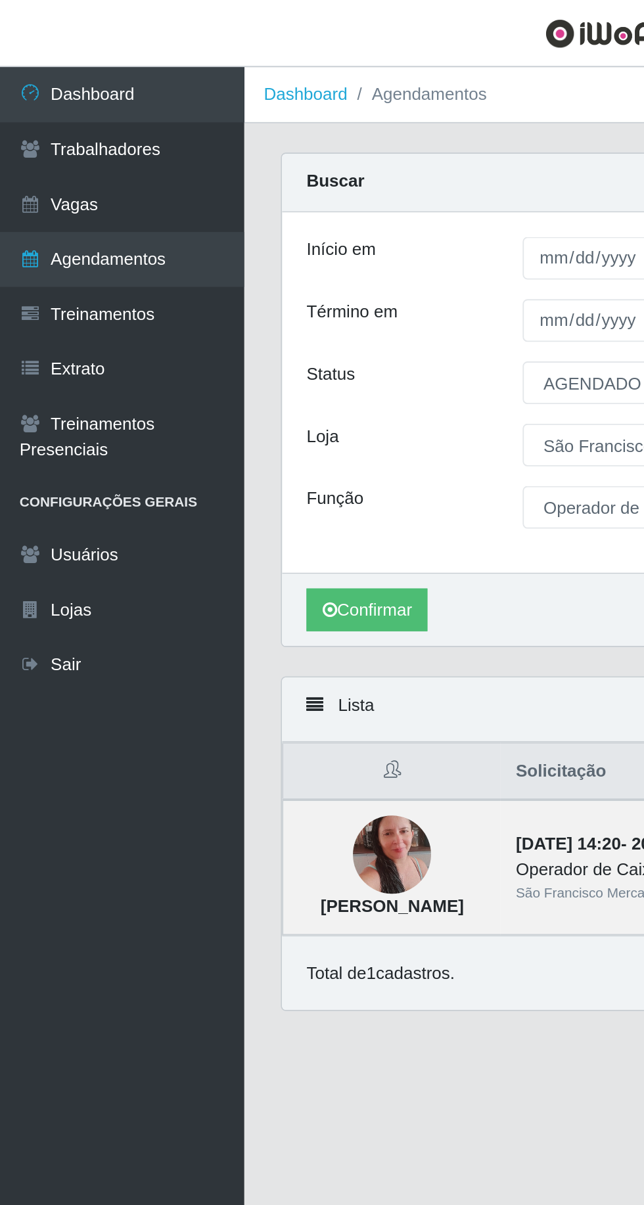
click at [22, 39] on link "Dashboard" at bounding box center [65, 51] width 131 height 30
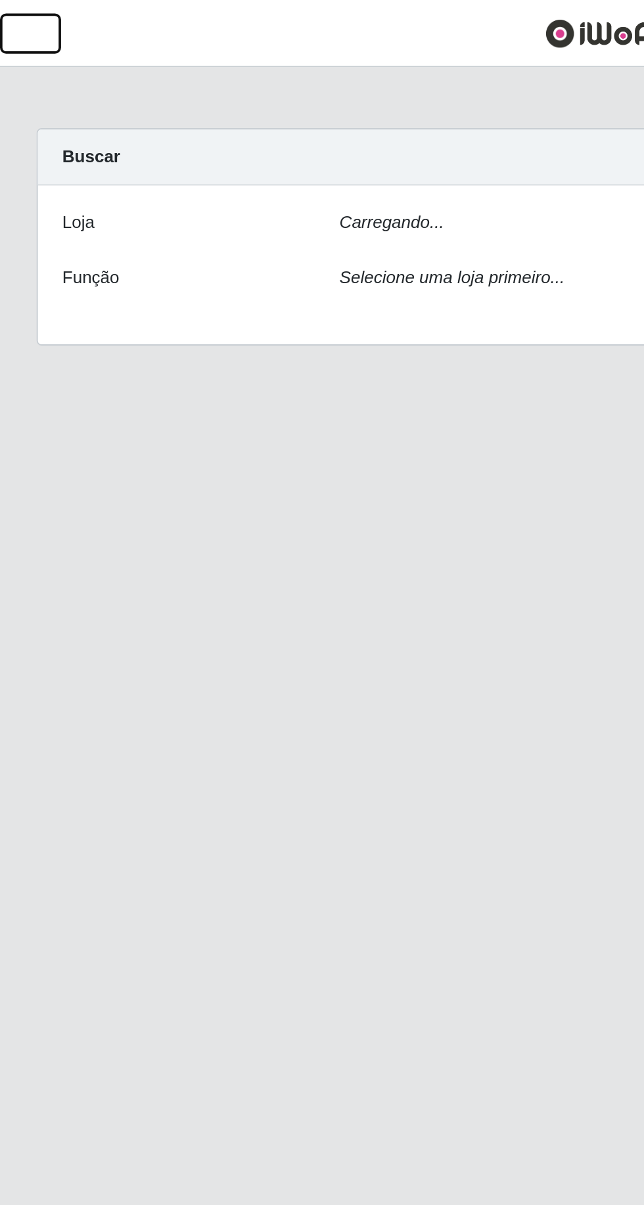
click at [11, 22] on span "button" at bounding box center [16, 18] width 17 height 15
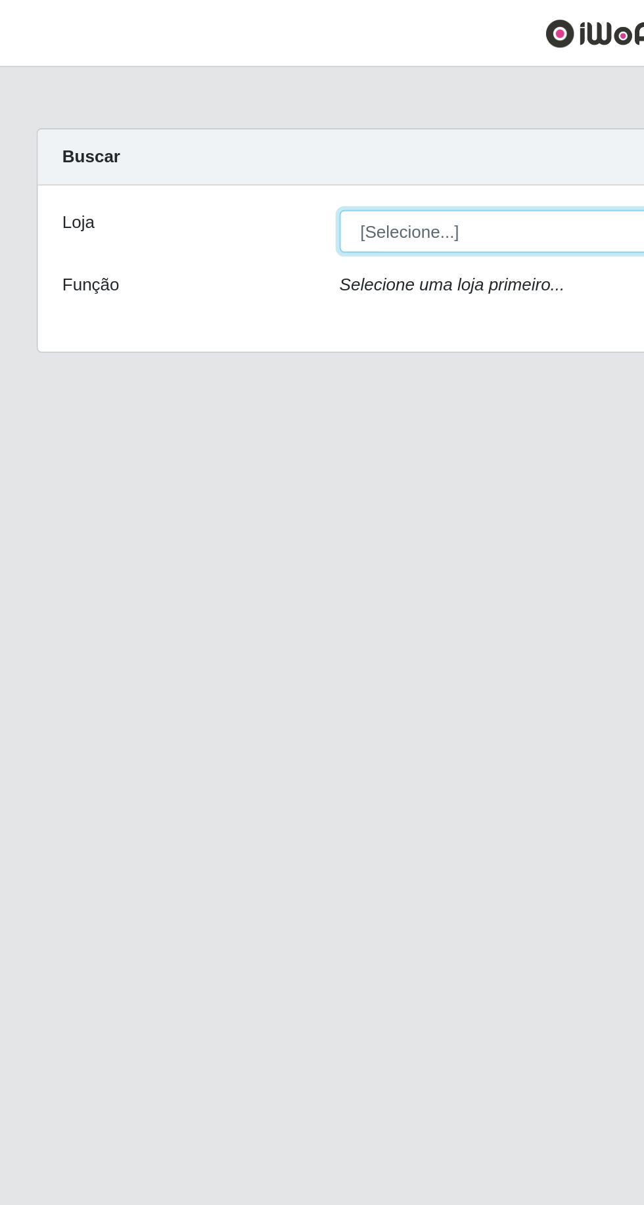
click at [294, 114] on select "[Selecione...] [GEOGRAPHIC_DATA]" at bounding box center [397, 124] width 428 height 23
select select "168"
click at [183, 113] on select "[Selecione...] [GEOGRAPHIC_DATA]" at bounding box center [397, 124] width 428 height 23
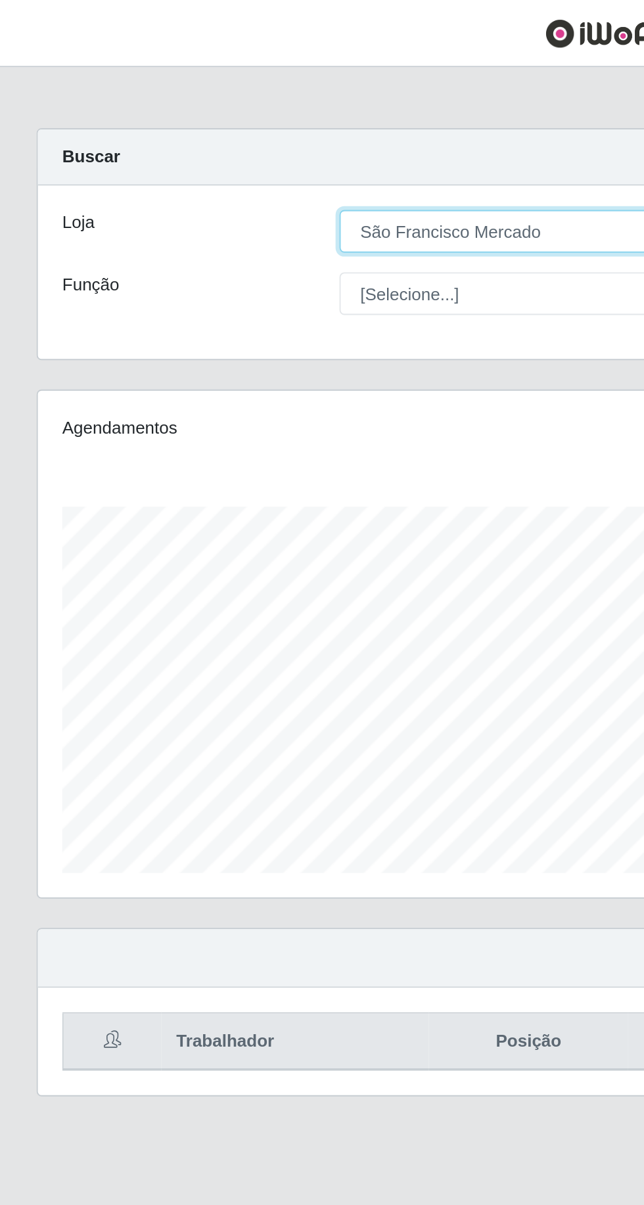
scroll to position [272, 603]
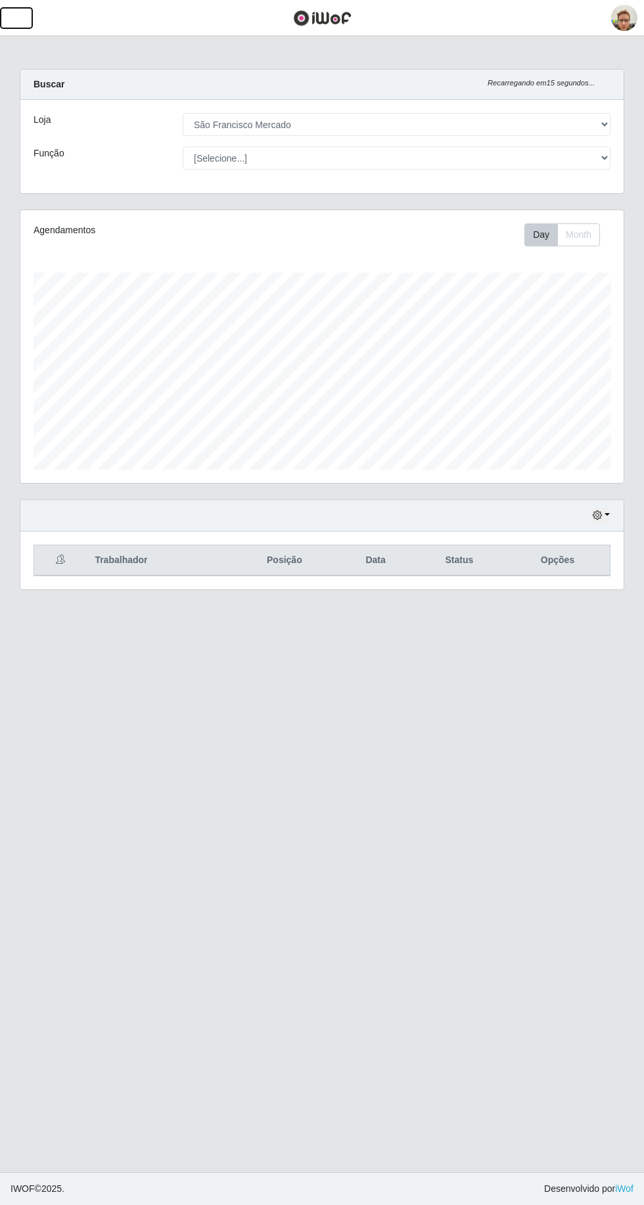
click at [12, 23] on span "button" at bounding box center [16, 18] width 17 height 15
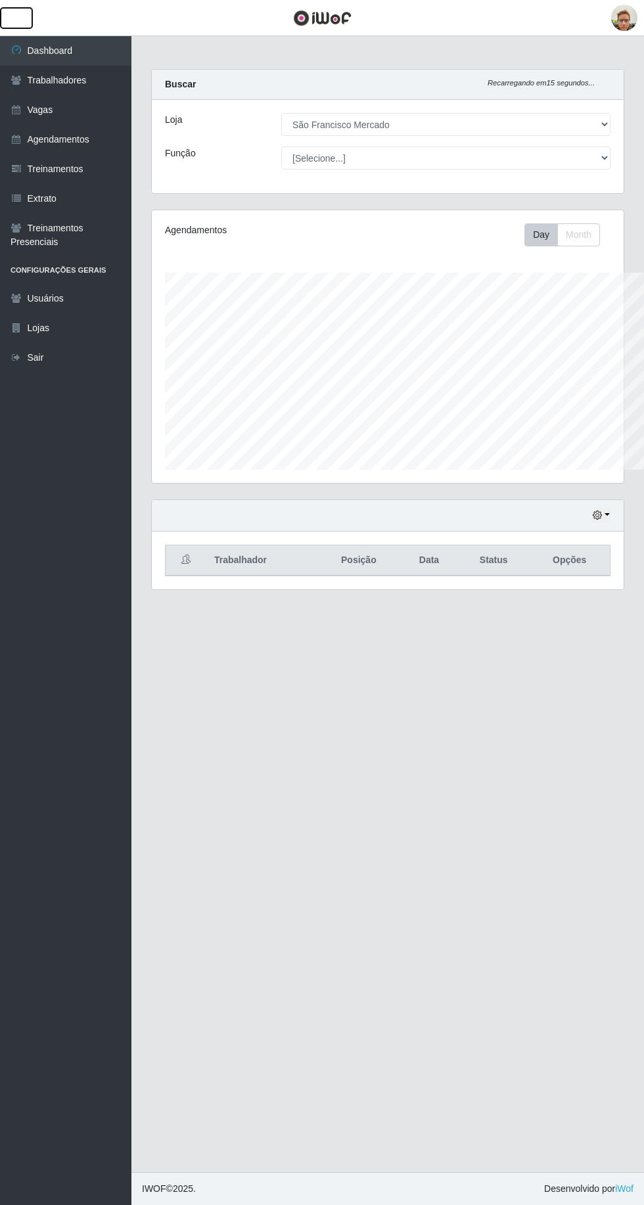
scroll to position [656852, 656653]
click at [74, 142] on link "Agendamentos" at bounding box center [65, 140] width 131 height 30
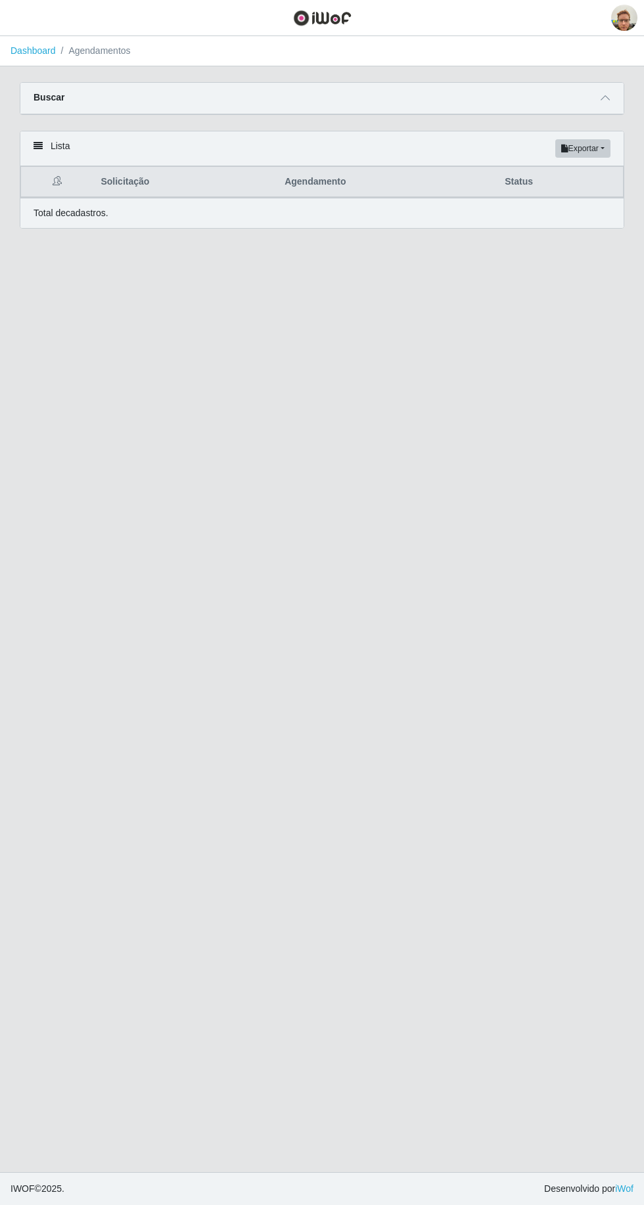
click at [600, 96] on span at bounding box center [605, 98] width 16 height 15
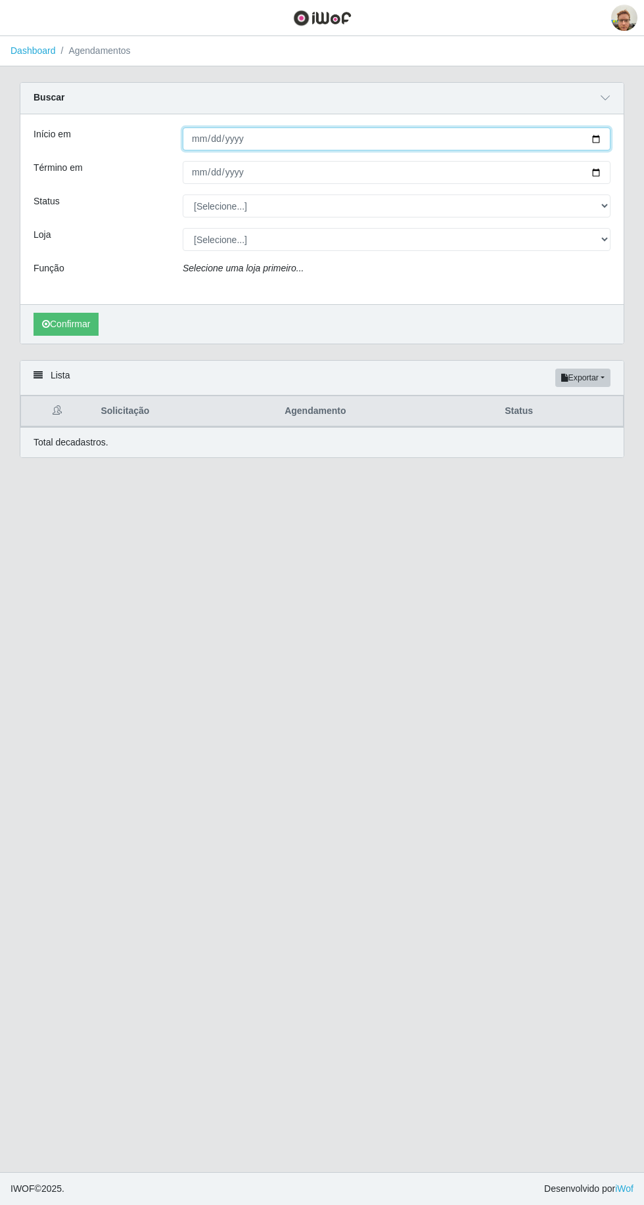
click at [195, 138] on input "Início em" at bounding box center [397, 138] width 428 height 23
type input "[DATE]"
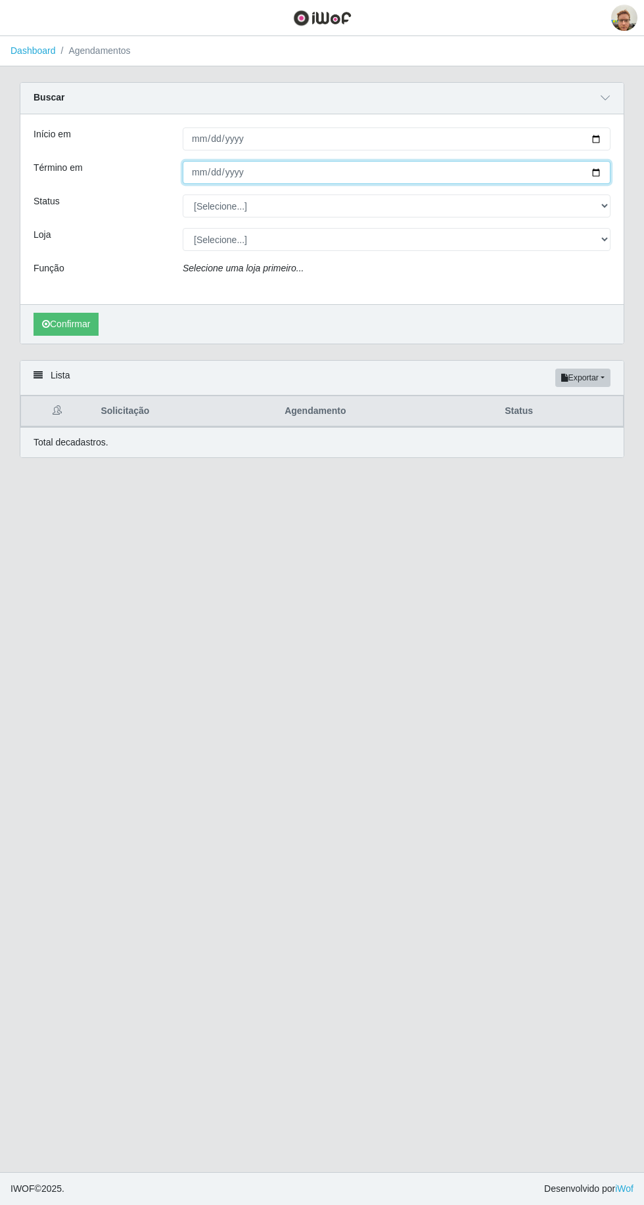
click at [206, 167] on input "Término em" at bounding box center [397, 172] width 428 height 23
type input "[DATE]"
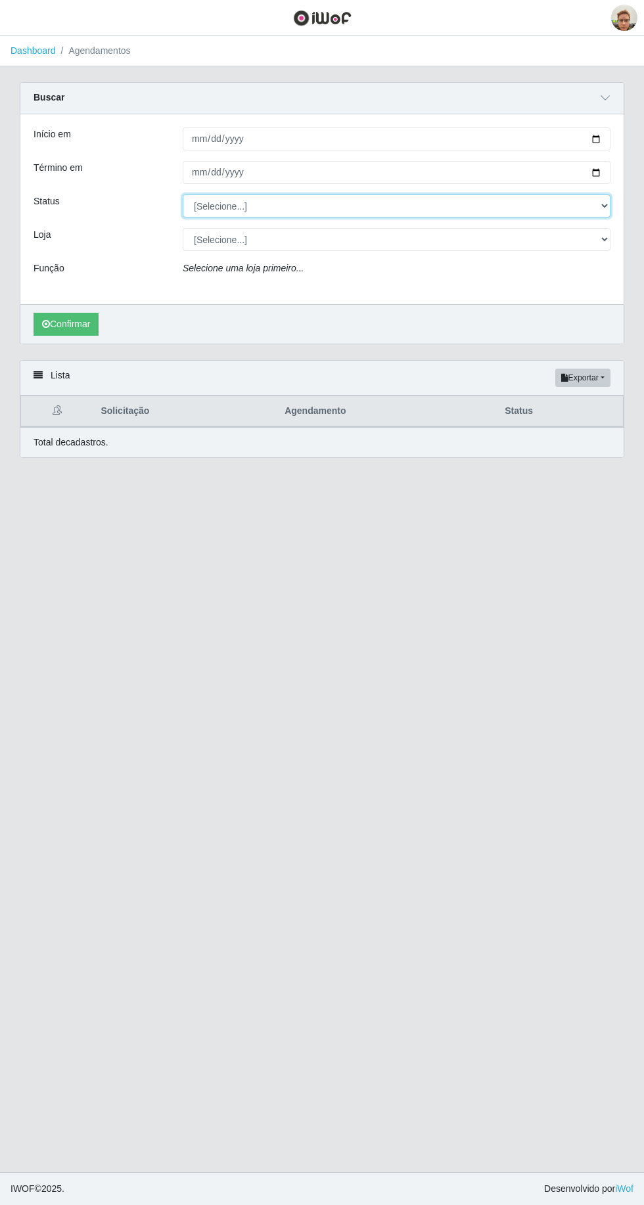
click at [284, 206] on select "[Selecione...] AGENDADO AGUARDANDO LIBERAR EM ANDAMENTO EM REVISÃO FINALIZADO C…" at bounding box center [397, 206] width 428 height 23
select select "AGENDADO"
click at [183, 195] on select "[Selecione...] AGENDADO AGUARDANDO LIBERAR EM ANDAMENTO EM REVISÃO FINALIZADO C…" at bounding box center [397, 206] width 428 height 23
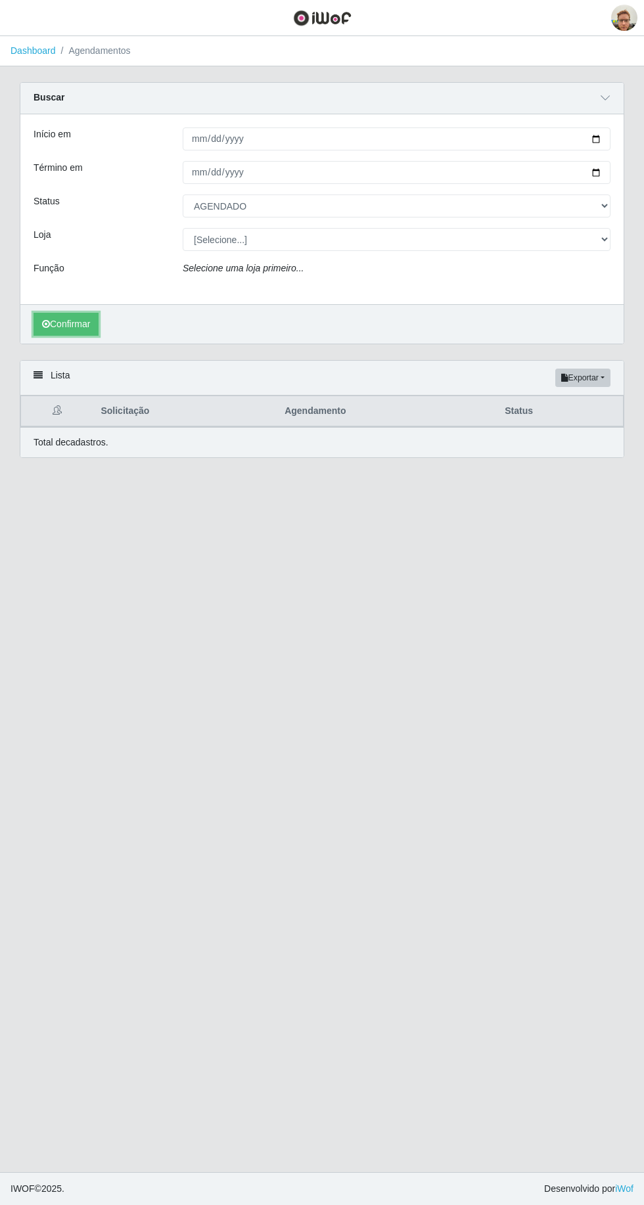
click at [77, 328] on button "Confirmar" at bounding box center [66, 324] width 65 height 23
click at [273, 245] on select "[Selecione...] [GEOGRAPHIC_DATA]" at bounding box center [397, 239] width 428 height 23
select select "168"
click at [183, 228] on select "[Selecione...] [GEOGRAPHIC_DATA]" at bounding box center [397, 239] width 428 height 23
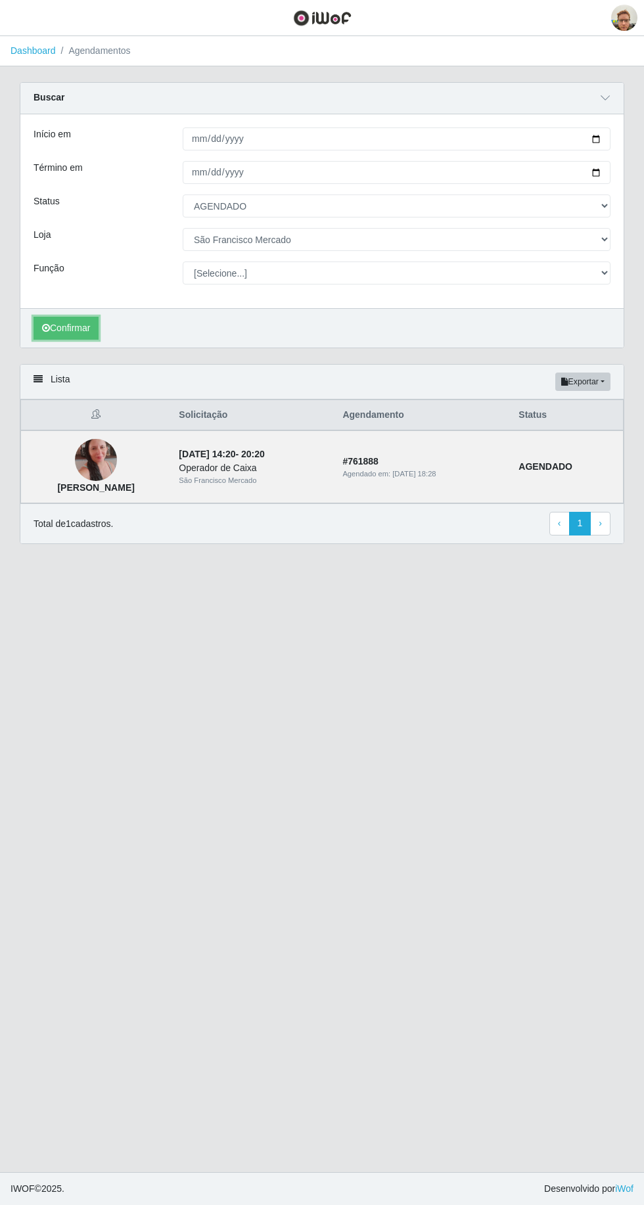
click at [58, 335] on button "Confirmar" at bounding box center [66, 328] width 65 height 23
click at [30, 14] on button "button" at bounding box center [16, 18] width 33 height 22
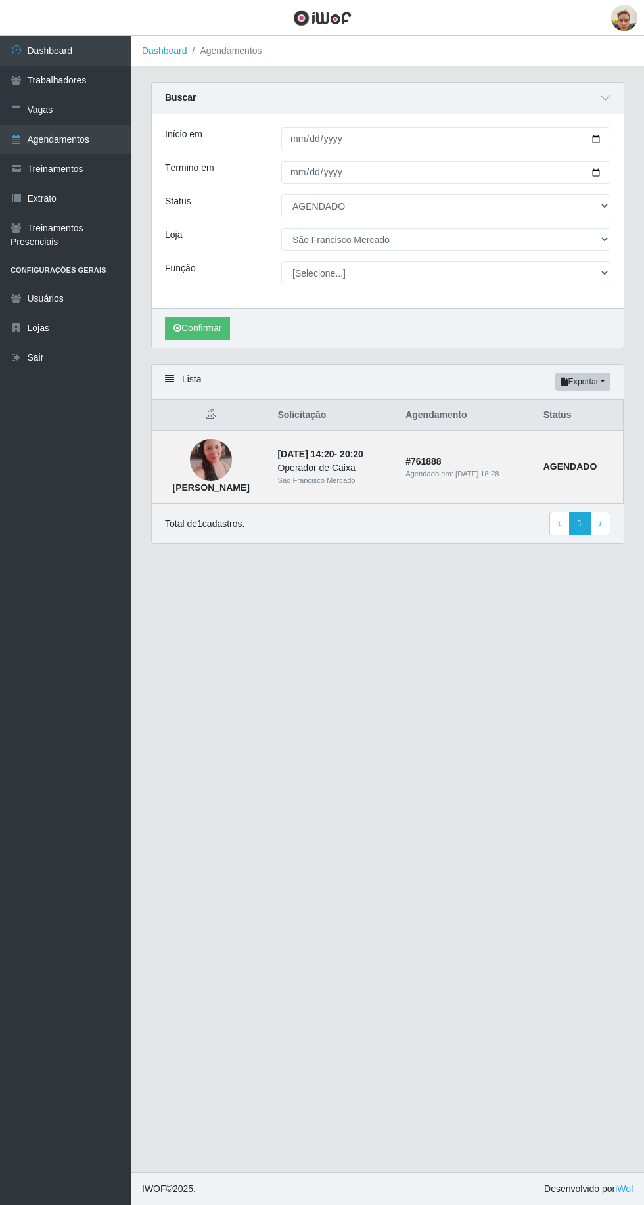
click at [72, 116] on link "Vagas" at bounding box center [65, 110] width 131 height 30
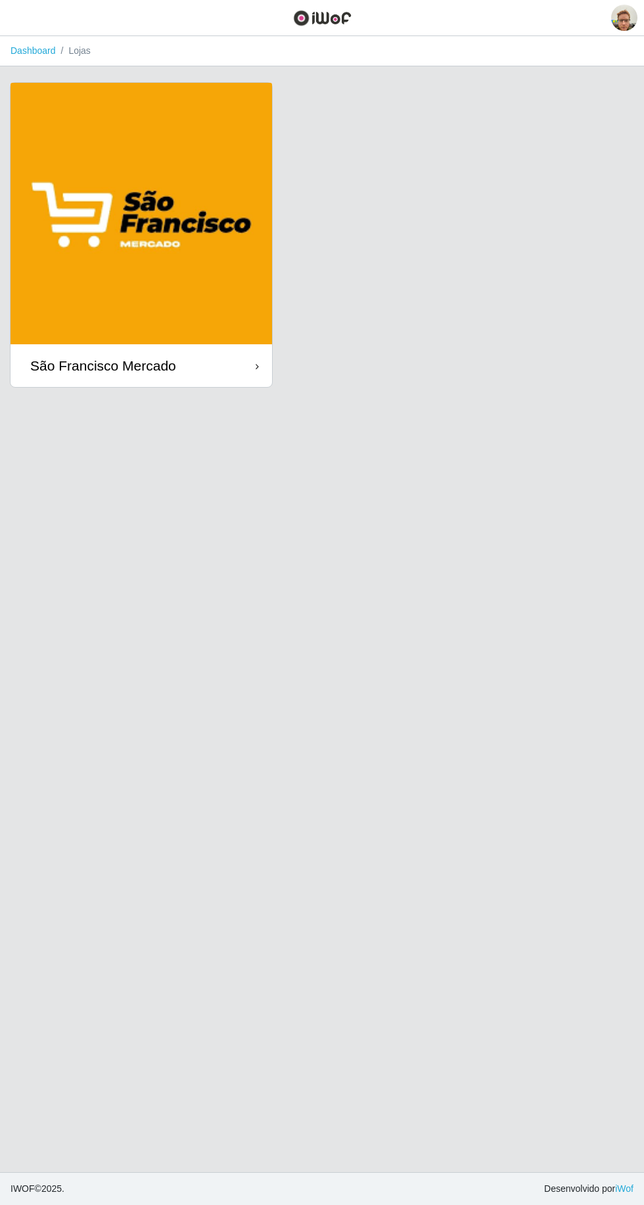
click at [144, 324] on img at bounding box center [142, 214] width 262 height 262
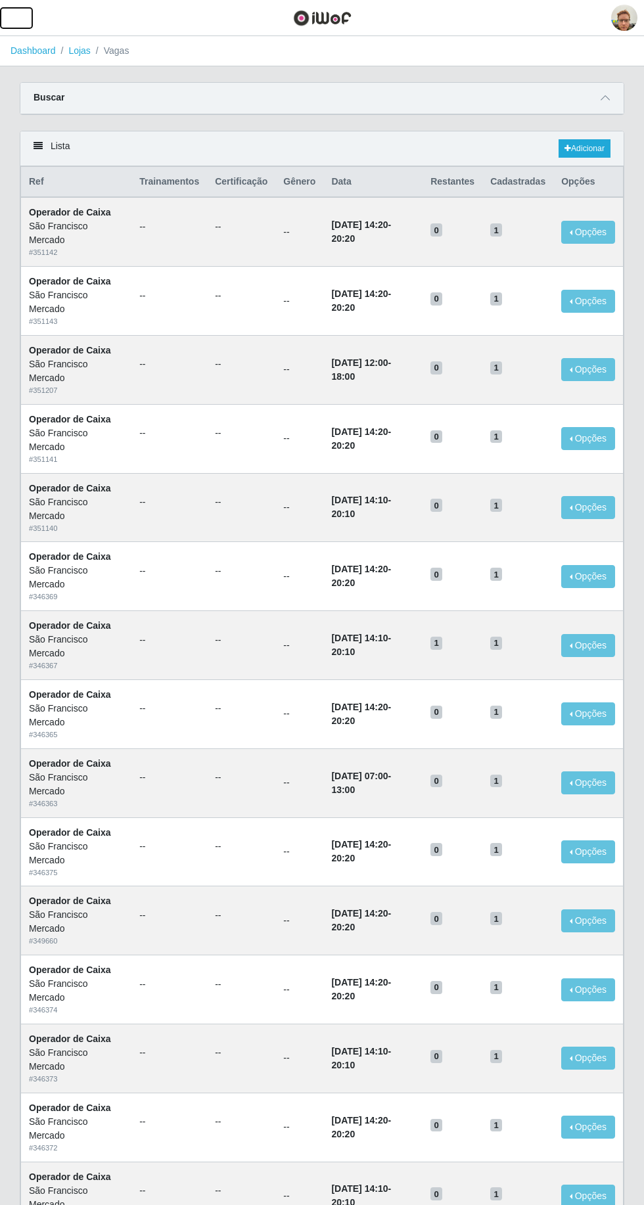
click at [16, 18] on span "button" at bounding box center [16, 18] width 17 height 15
click at [598, 96] on span at bounding box center [605, 98] width 16 height 15
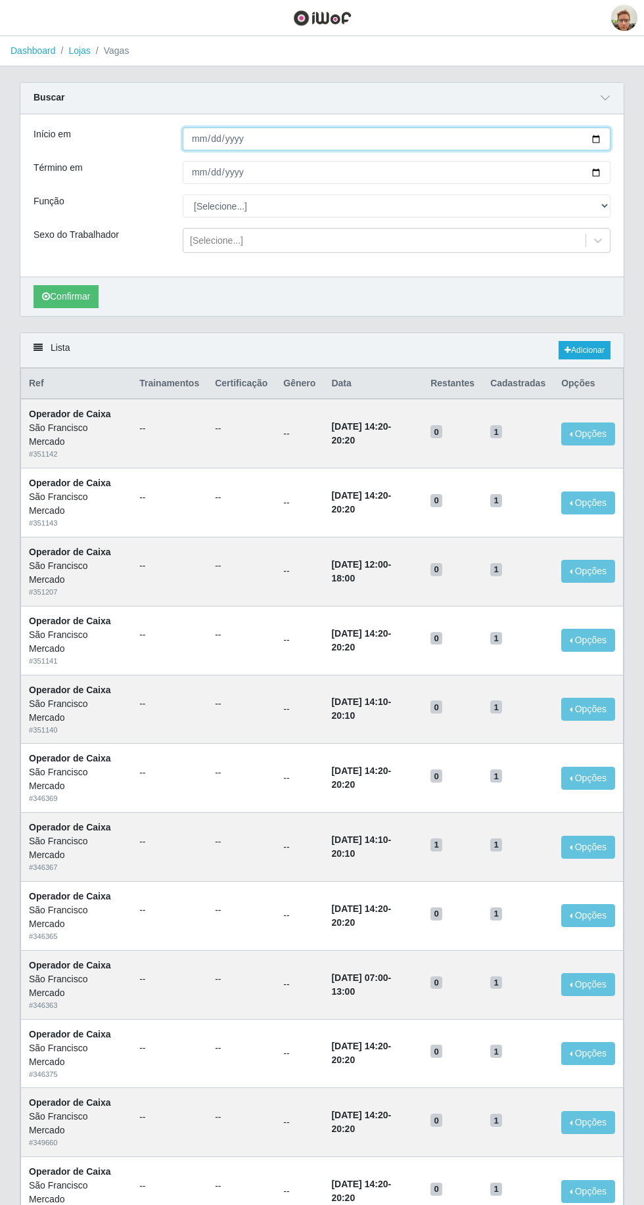
click at [566, 127] on input "Início em" at bounding box center [397, 138] width 428 height 23
type input "[DATE]"
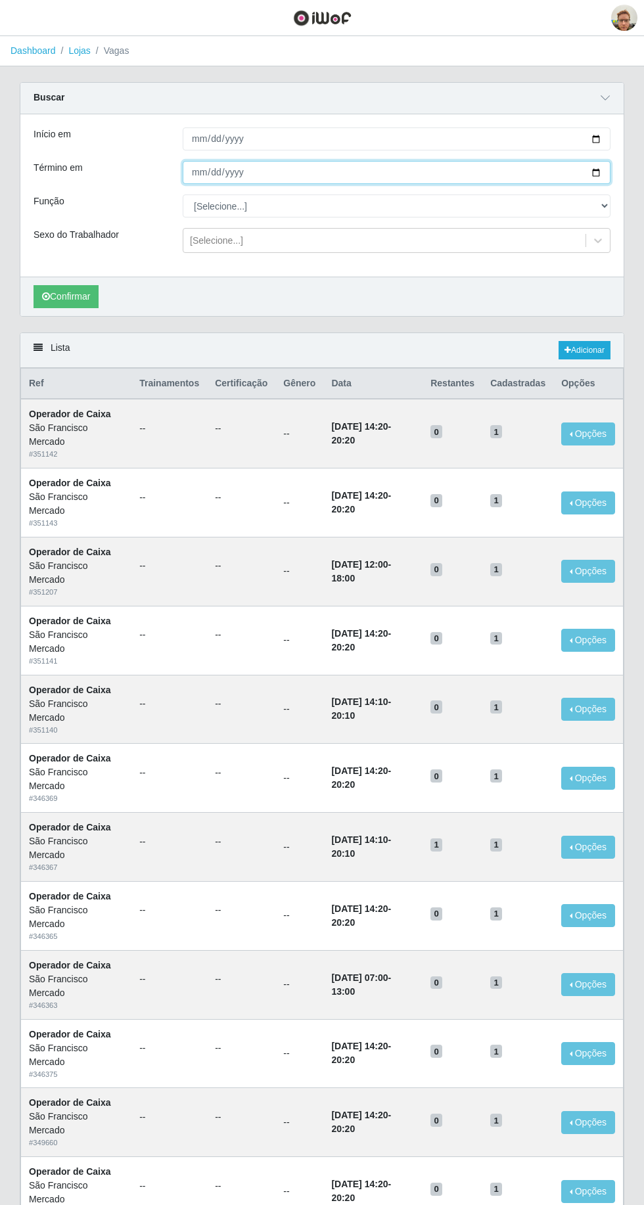
click at [505, 176] on input "Término em" at bounding box center [397, 172] width 428 height 23
type input "[DATE]"
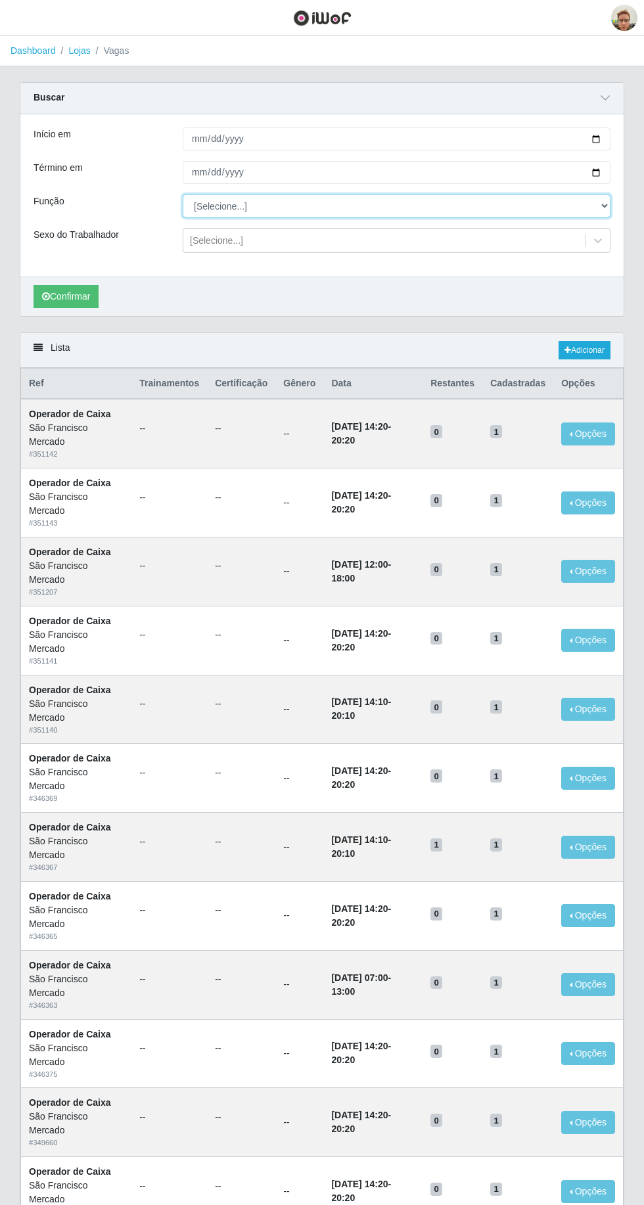
click at [385, 208] on select "[Selecione...] Balconista de Açougue [PERSON_NAME] de Açougue + Balconista de A…" at bounding box center [397, 206] width 428 height 23
select select "22"
click at [183, 195] on select "[Selecione...] Balconista de Açougue [PERSON_NAME] de Açougue + Balconista de A…" at bounding box center [397, 206] width 428 height 23
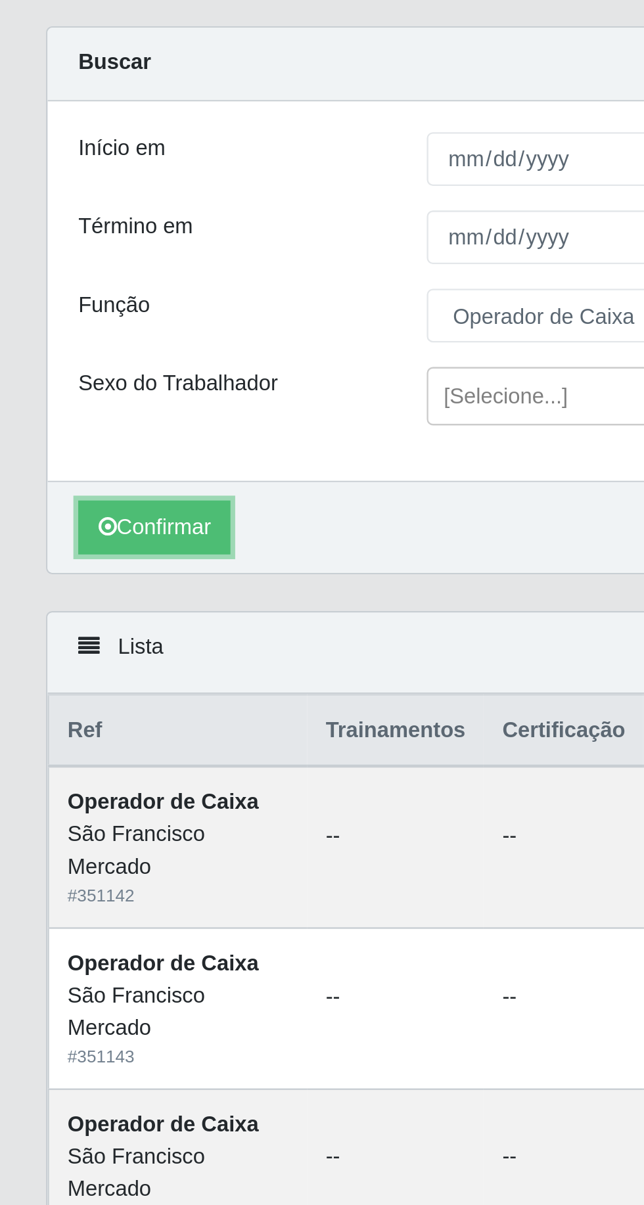
click at [75, 302] on button "Confirmar" at bounding box center [66, 296] width 65 height 23
